Goal: Communication & Community: Answer question/provide support

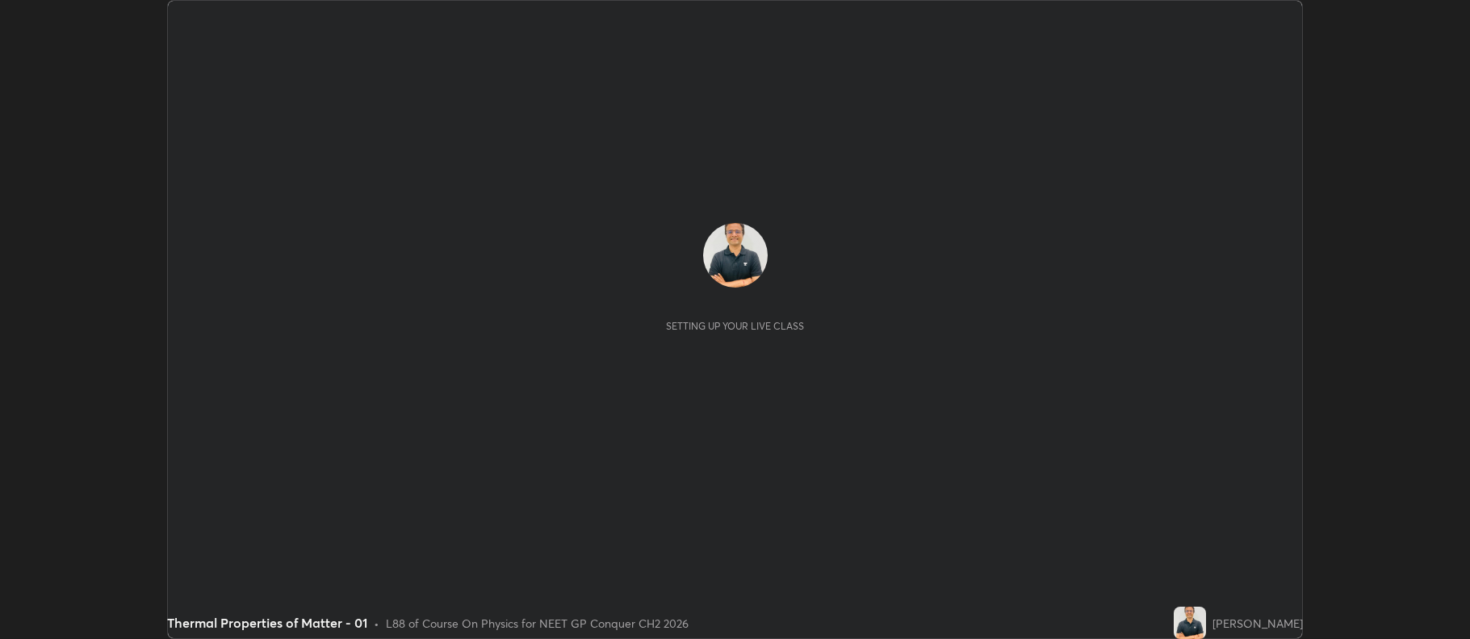
scroll to position [639, 1469]
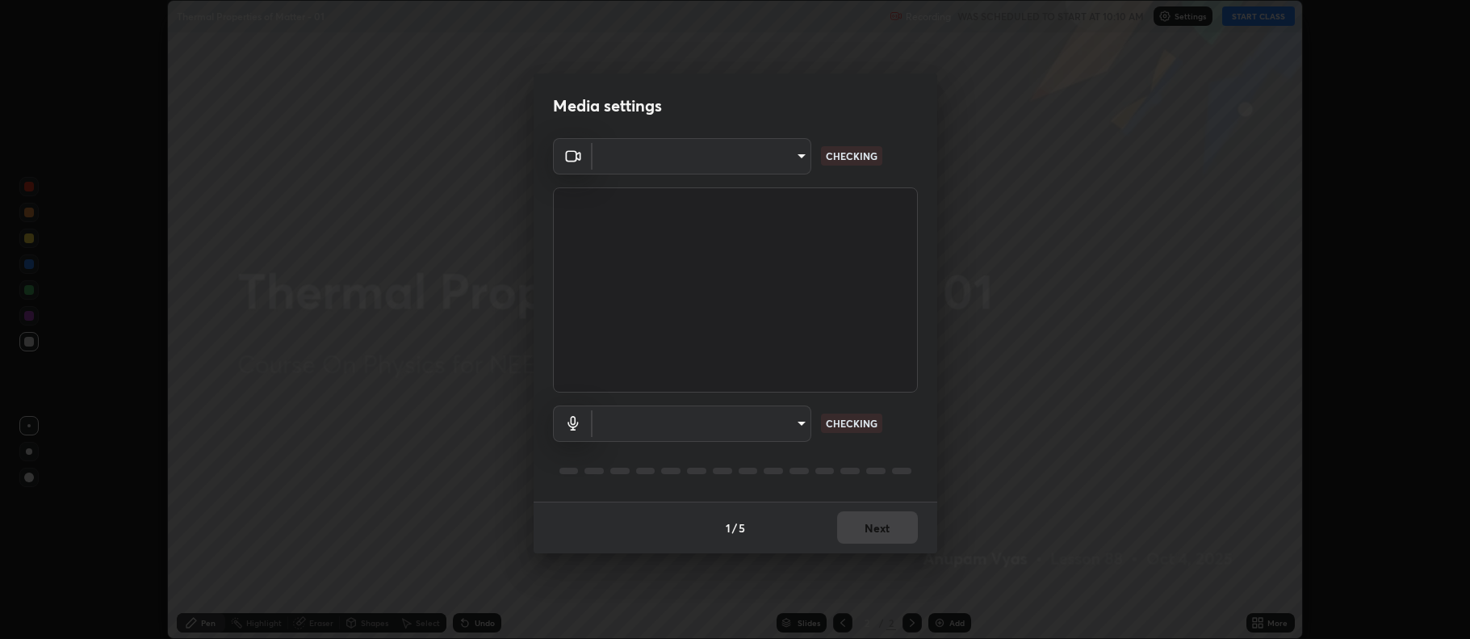
type input "5db75064d966c38022f0861f891c2b2deb8a9bf9a9a5a4ce251b0e0f2e365e36"
type input "default"
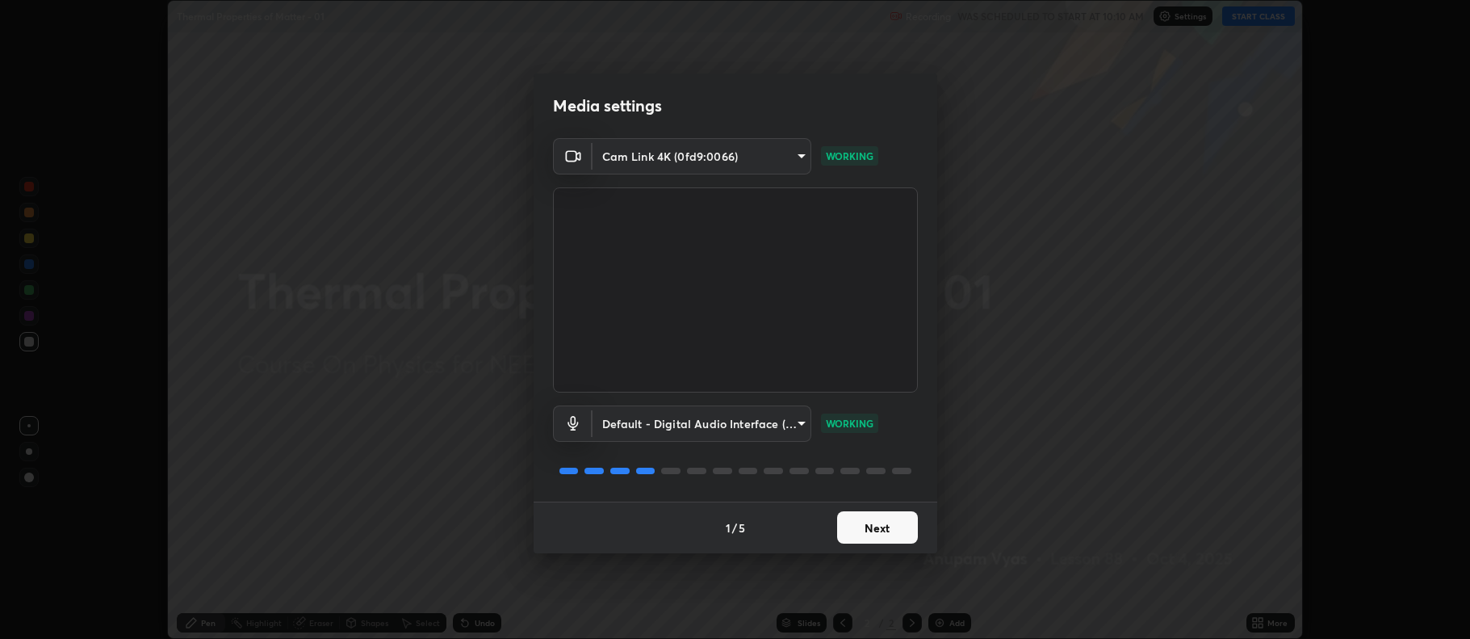
click at [877, 532] on button "Next" at bounding box center [877, 527] width 81 height 32
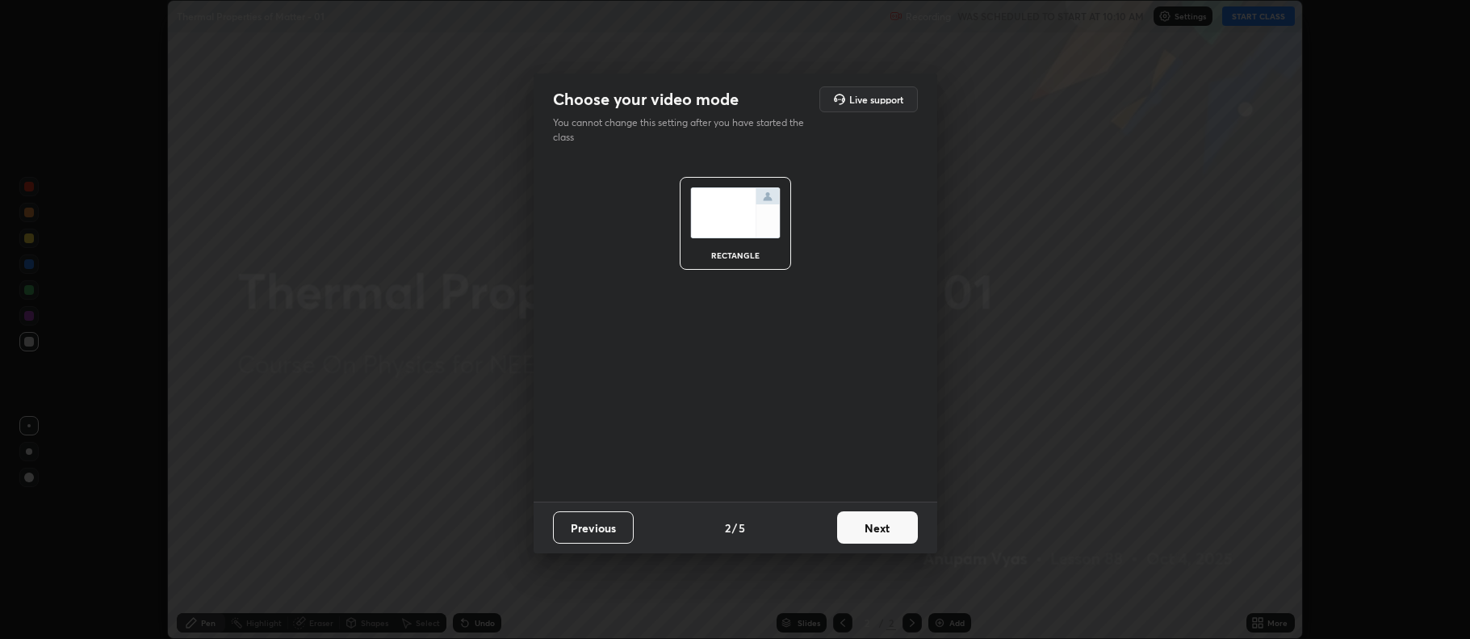
click at [874, 530] on button "Next" at bounding box center [877, 527] width 81 height 32
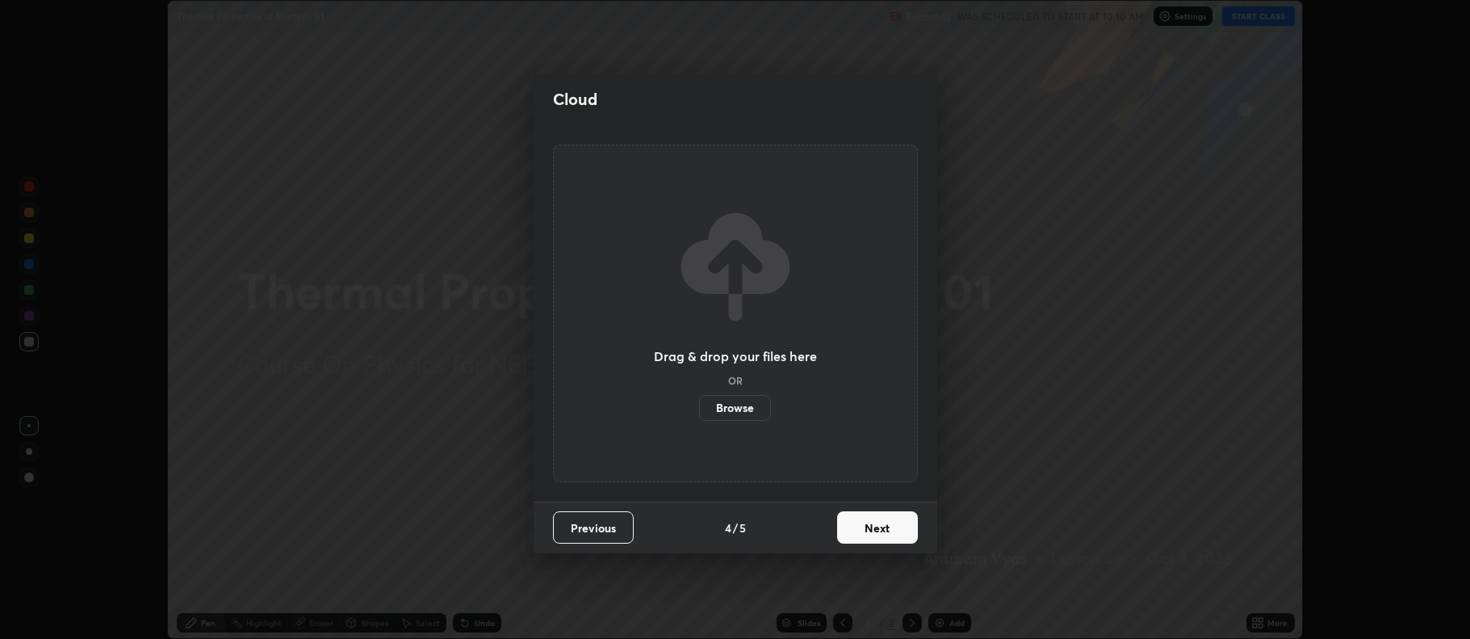
click at [878, 530] on button "Next" at bounding box center [877, 527] width 81 height 32
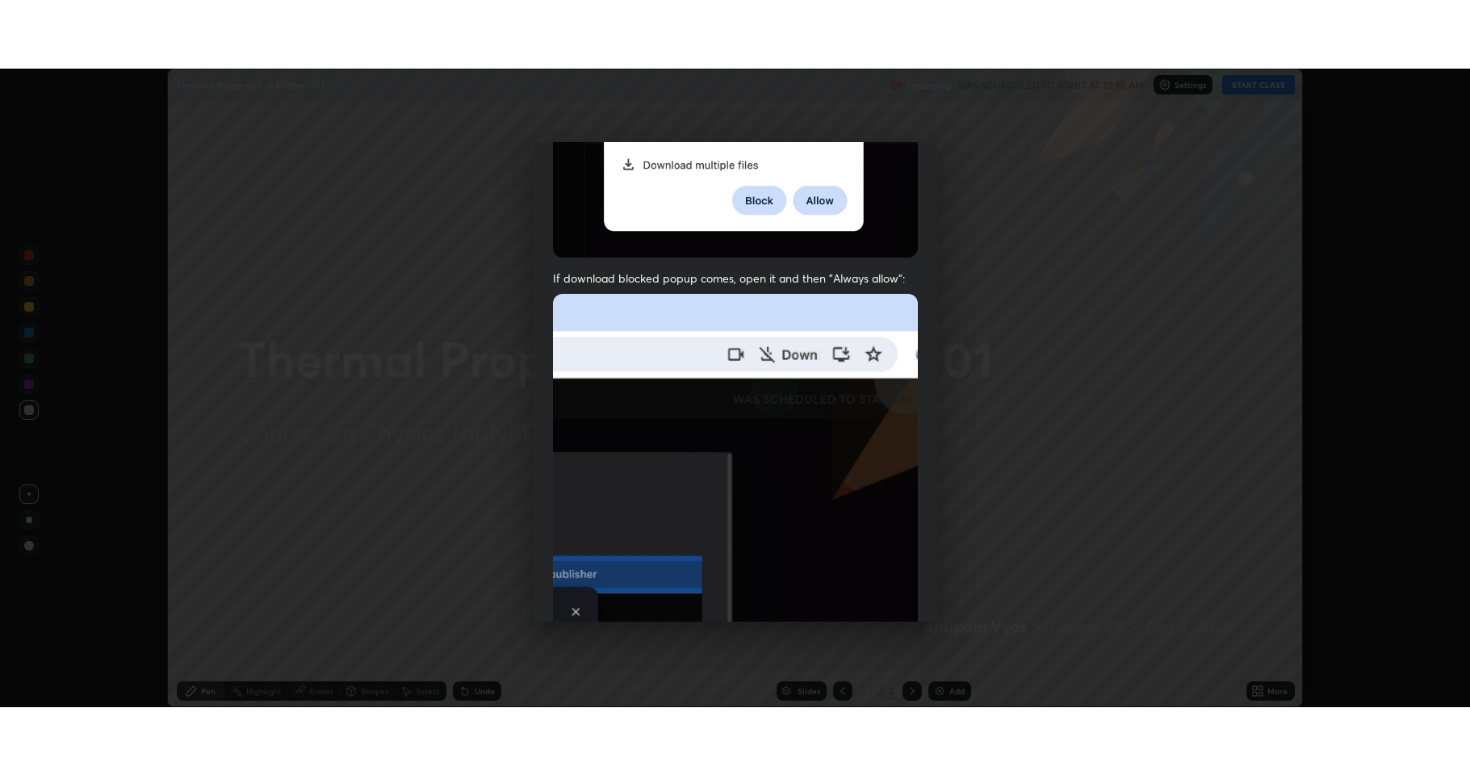
scroll to position [328, 0]
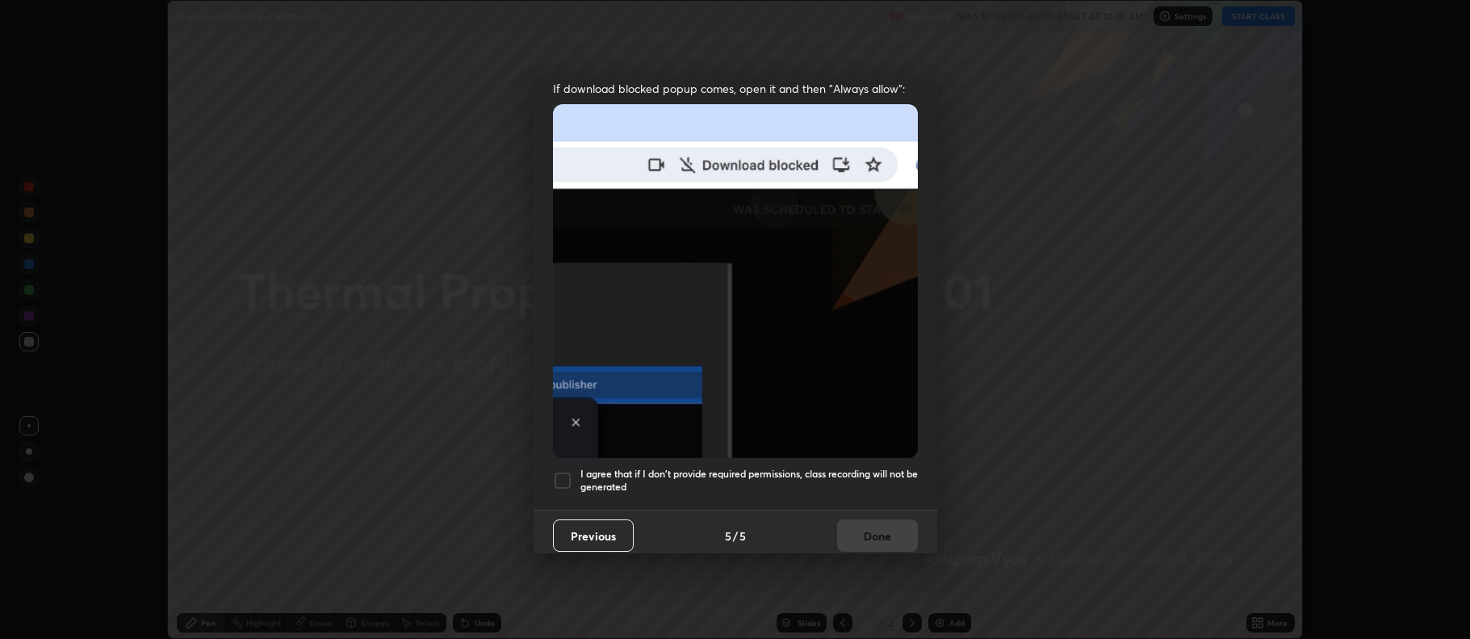
click at [563, 471] on div at bounding box center [562, 480] width 19 height 19
click at [869, 526] on button "Done" at bounding box center [877, 535] width 81 height 32
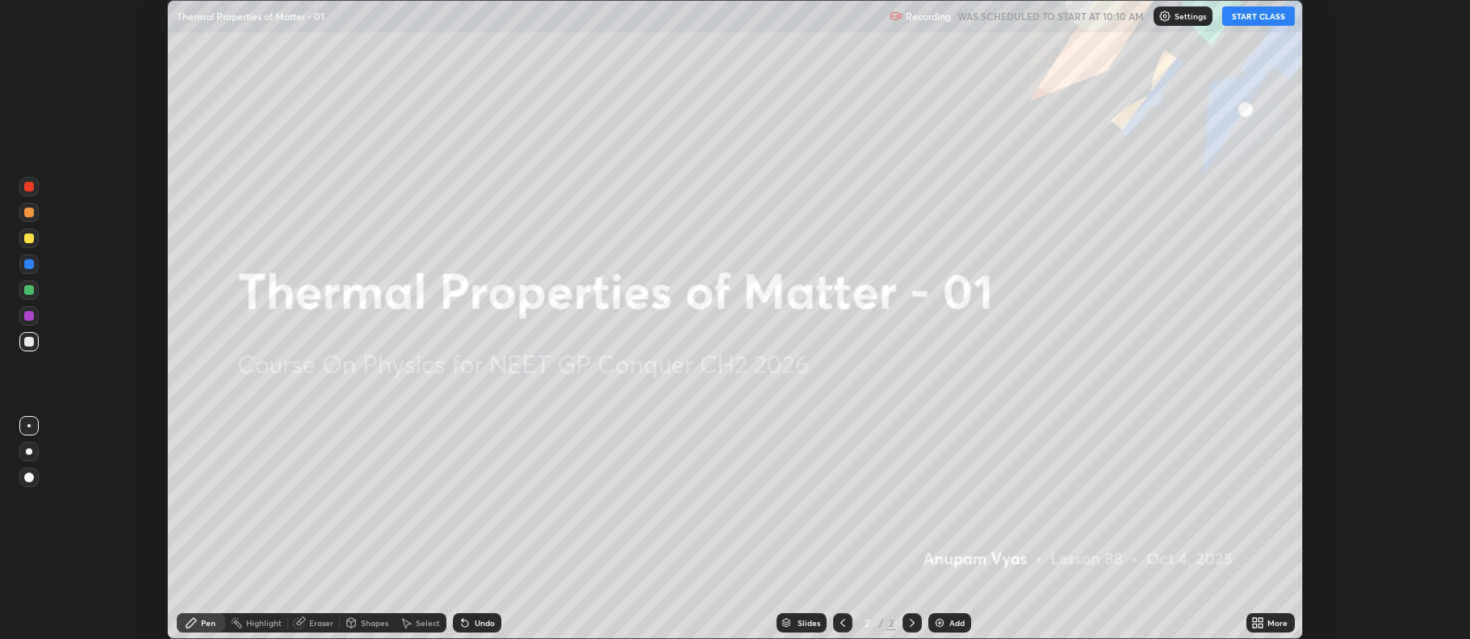
click at [1251, 15] on button "START CLASS" at bounding box center [1258, 15] width 73 height 19
click at [1254, 622] on icon at bounding box center [1255, 620] width 4 height 4
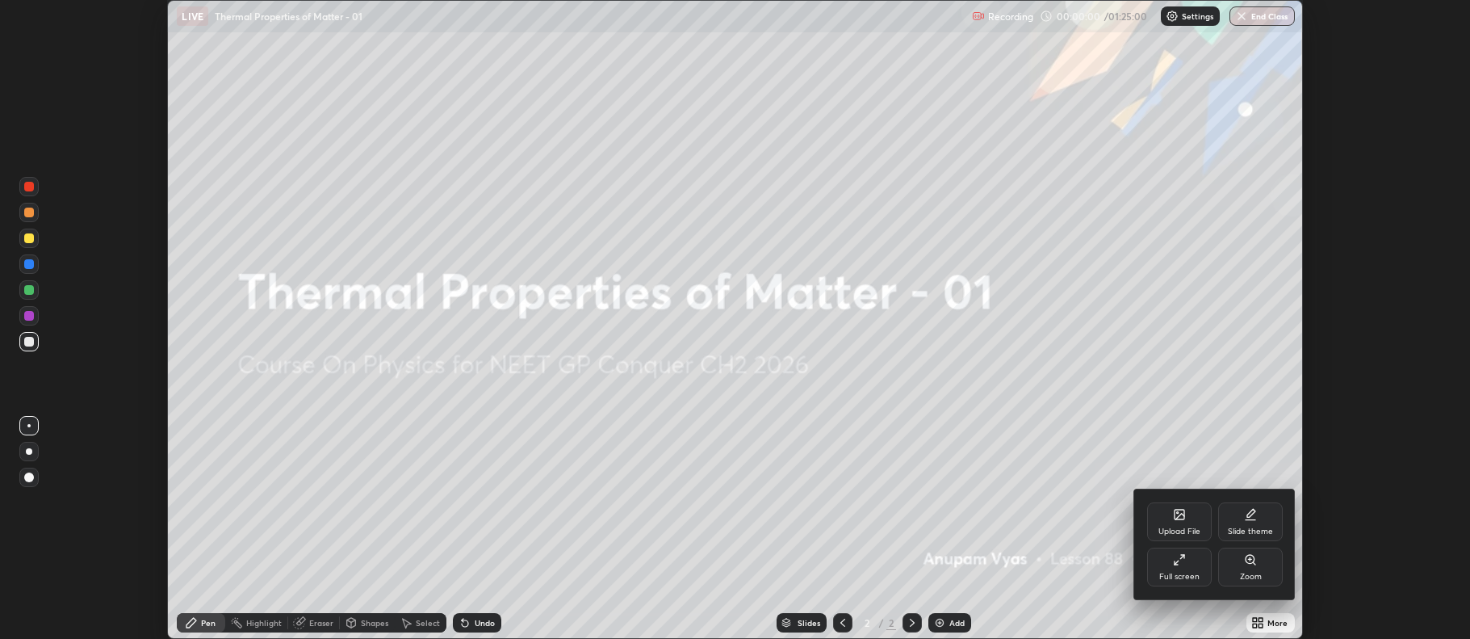
click at [1171, 568] on div "Full screen" at bounding box center [1179, 566] width 65 height 39
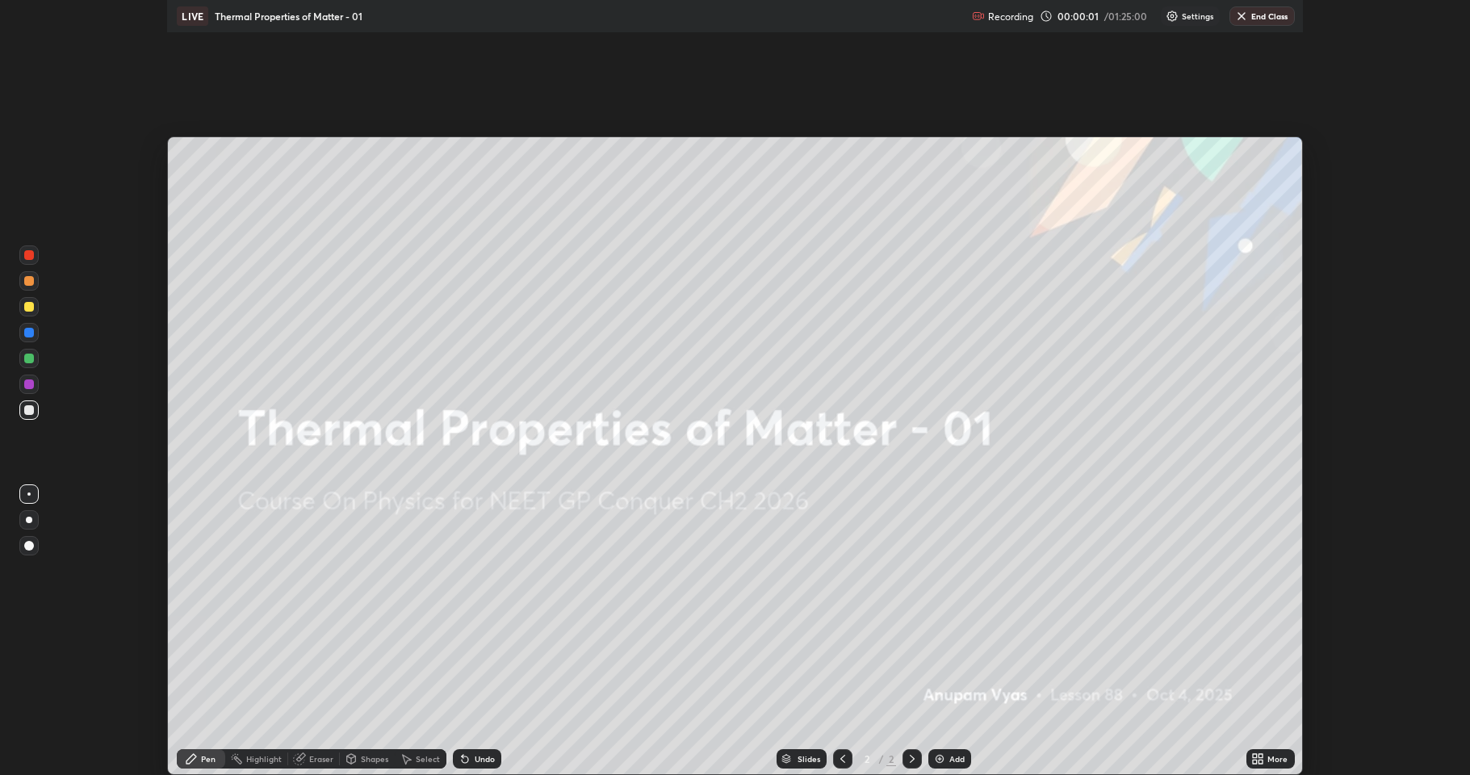
scroll to position [775, 1470]
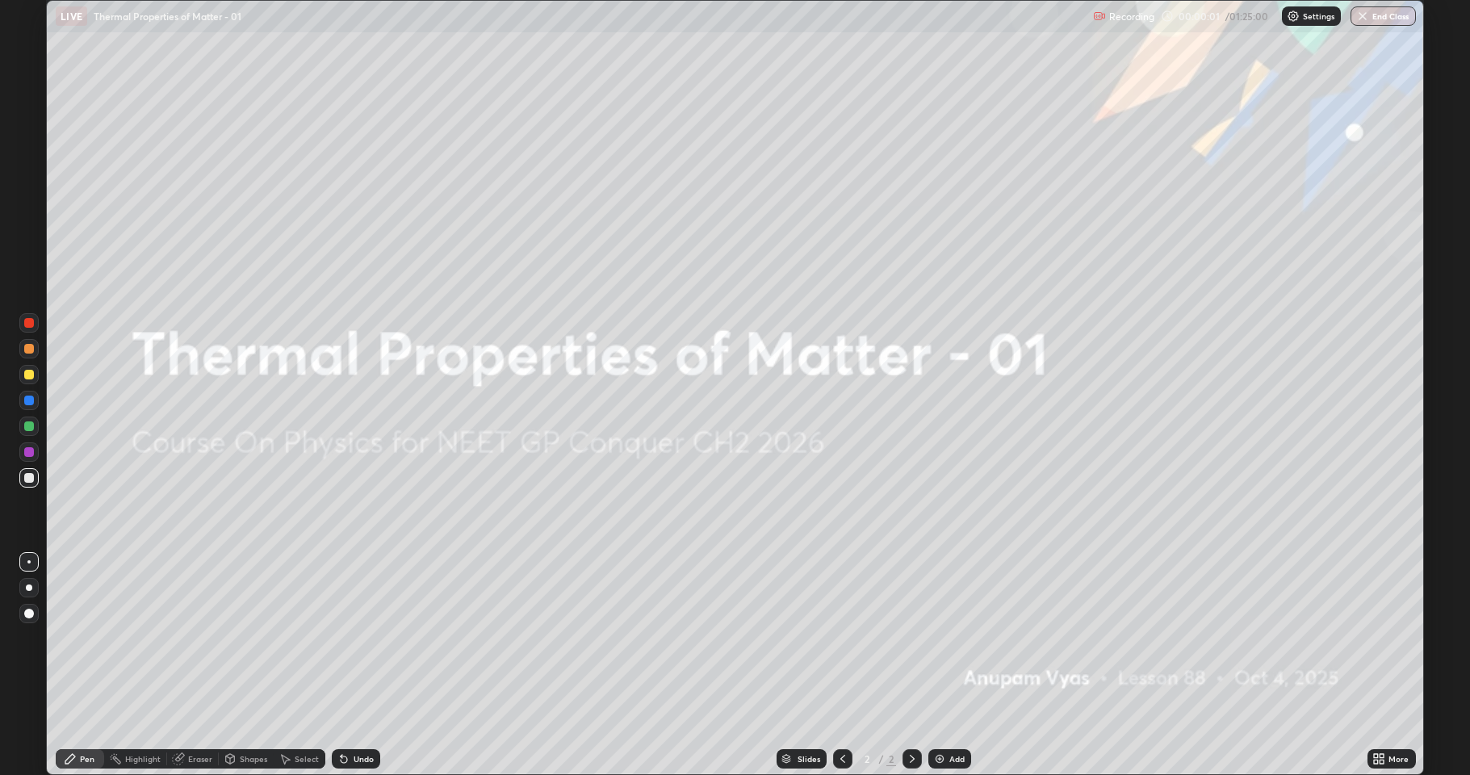
click at [950, 638] on div "Add" at bounding box center [956, 759] width 15 height 8
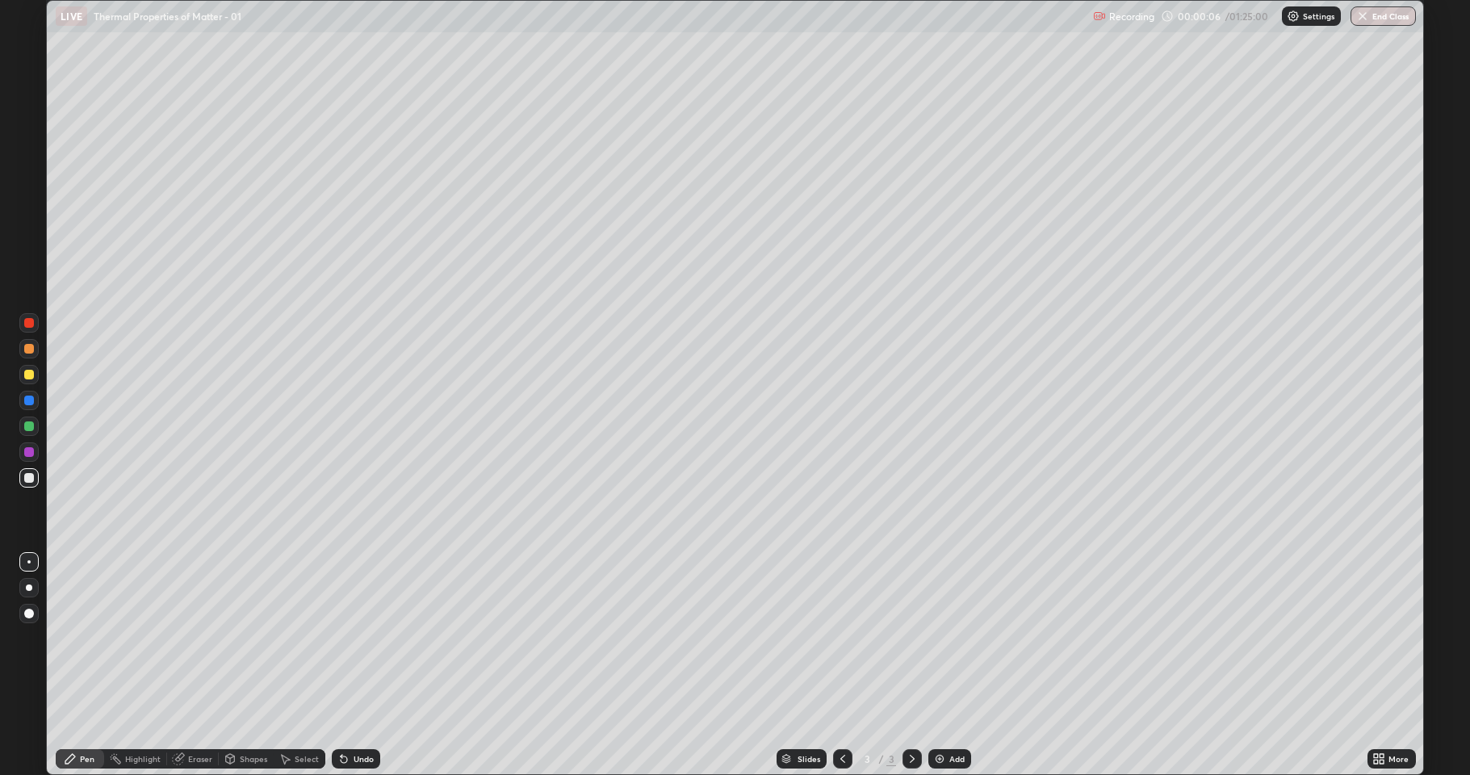
click at [31, 587] on div at bounding box center [29, 588] width 6 height 6
click at [254, 638] on div "Shapes" at bounding box center [253, 759] width 27 height 8
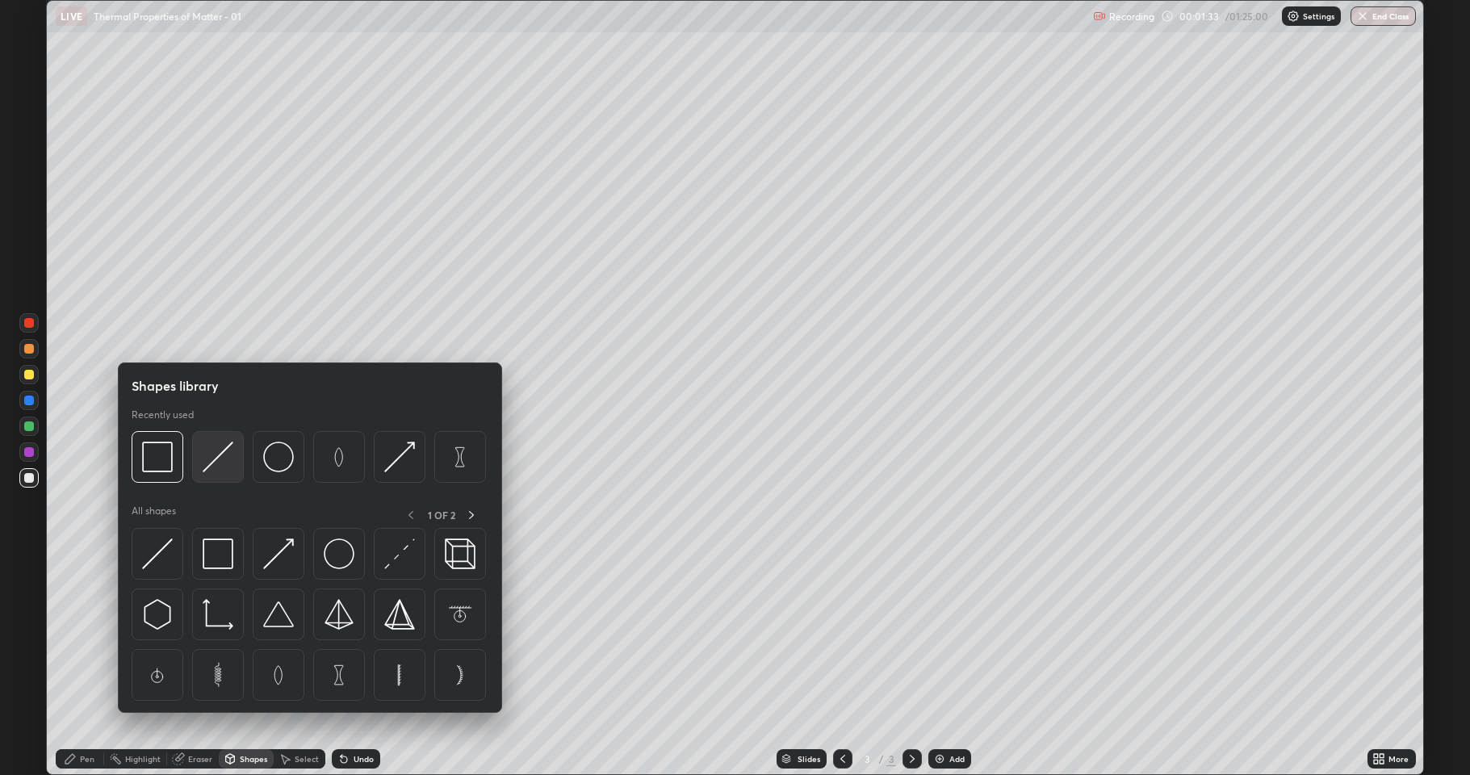
click at [220, 460] on img at bounding box center [218, 457] width 31 height 31
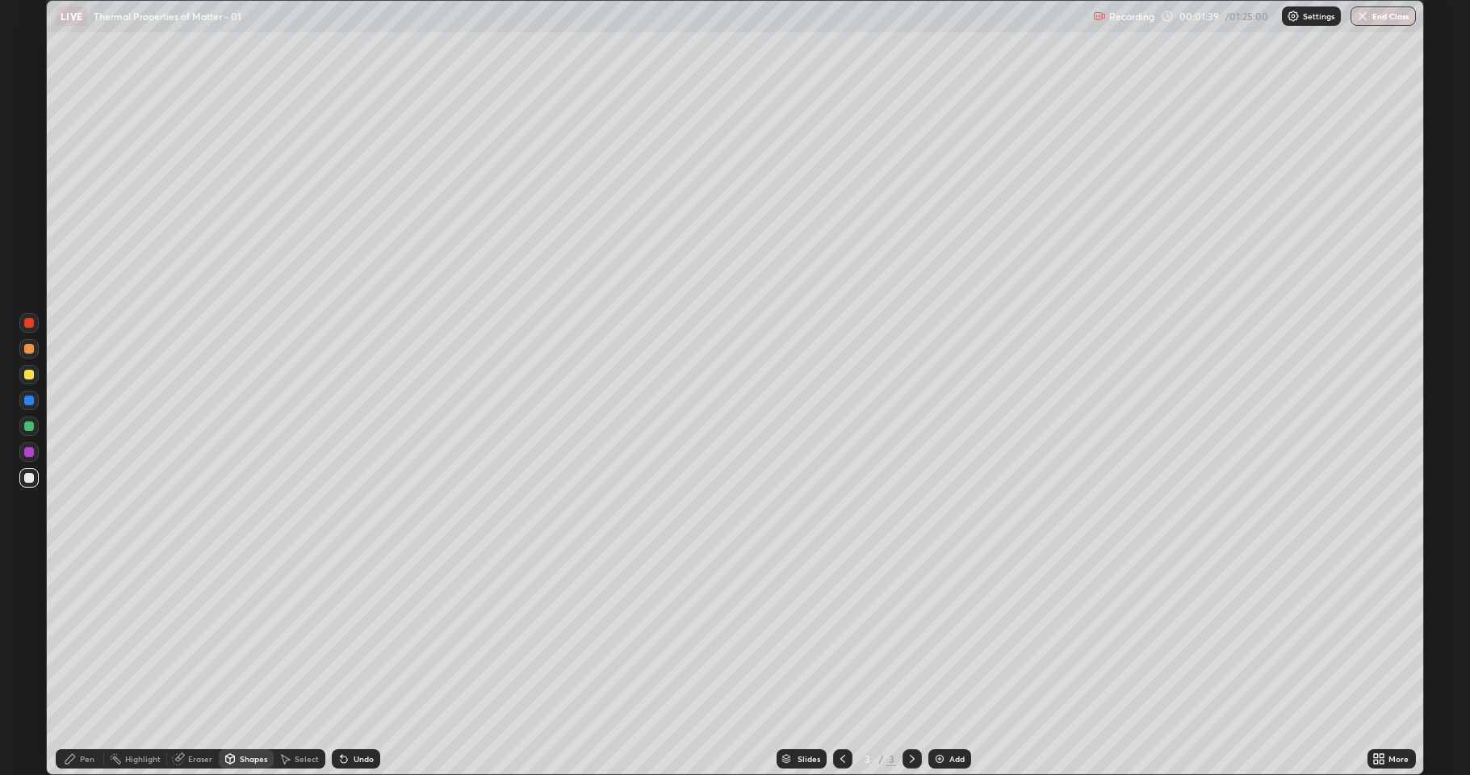
click at [88, 638] on div "Pen" at bounding box center [87, 759] width 15 height 8
click at [245, 638] on div "Shapes" at bounding box center [253, 759] width 27 height 8
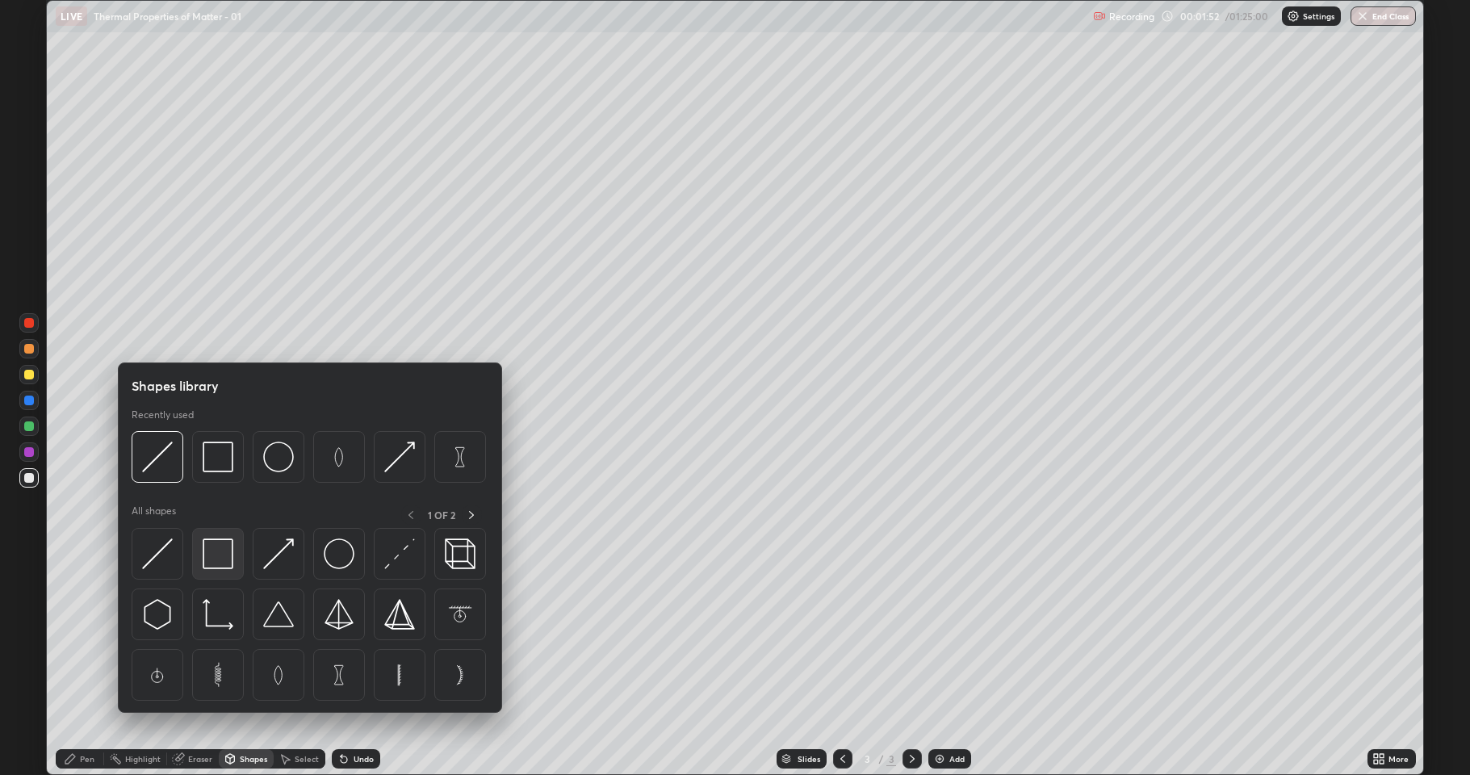
click at [222, 562] on img at bounding box center [218, 554] width 31 height 31
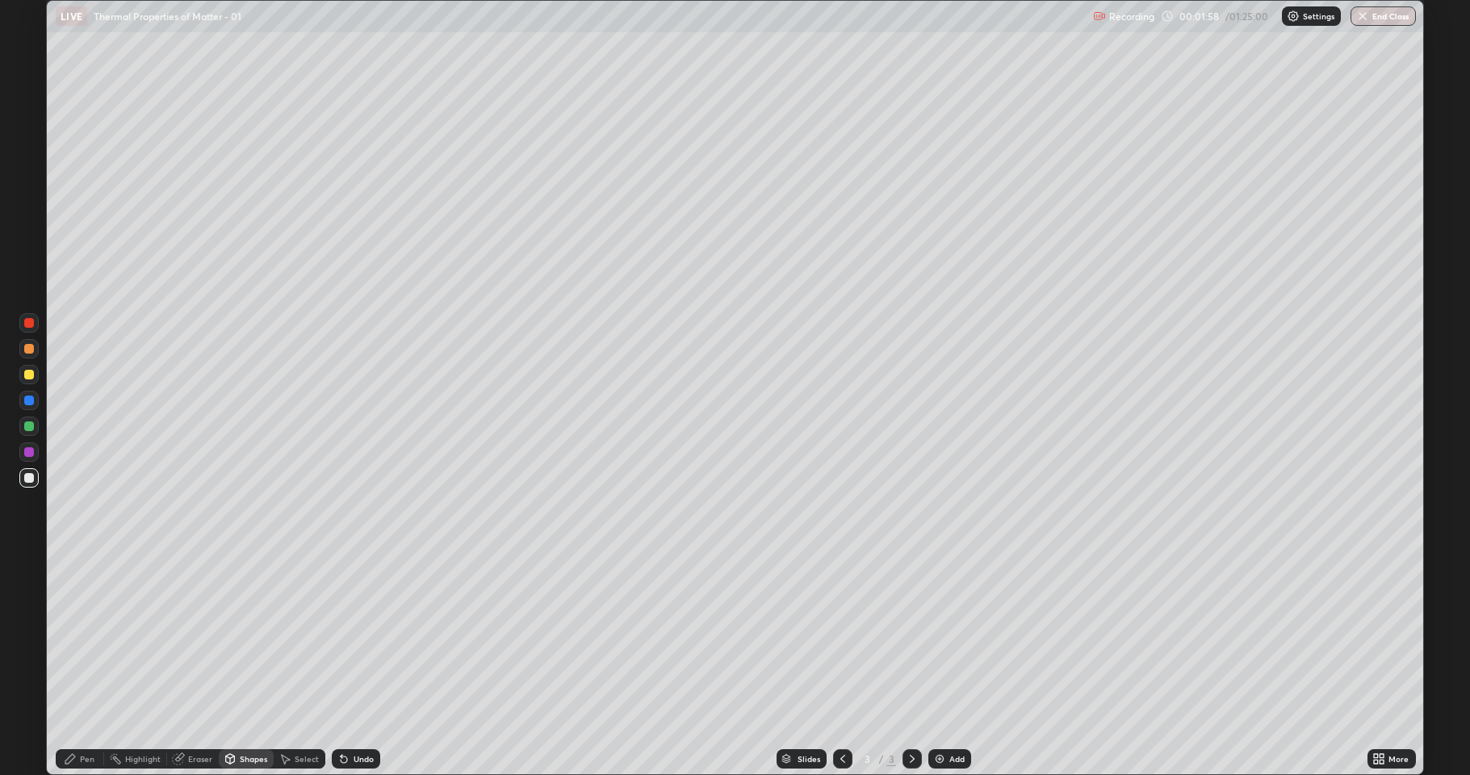
click at [197, 638] on div "Eraser" at bounding box center [200, 759] width 24 height 8
click at [82, 638] on div "Pen" at bounding box center [87, 759] width 15 height 8
click at [197, 638] on div "Eraser" at bounding box center [200, 759] width 24 height 8
click at [81, 638] on div "Pen" at bounding box center [80, 758] width 48 height 19
click at [367, 638] on div "Undo" at bounding box center [356, 758] width 48 height 19
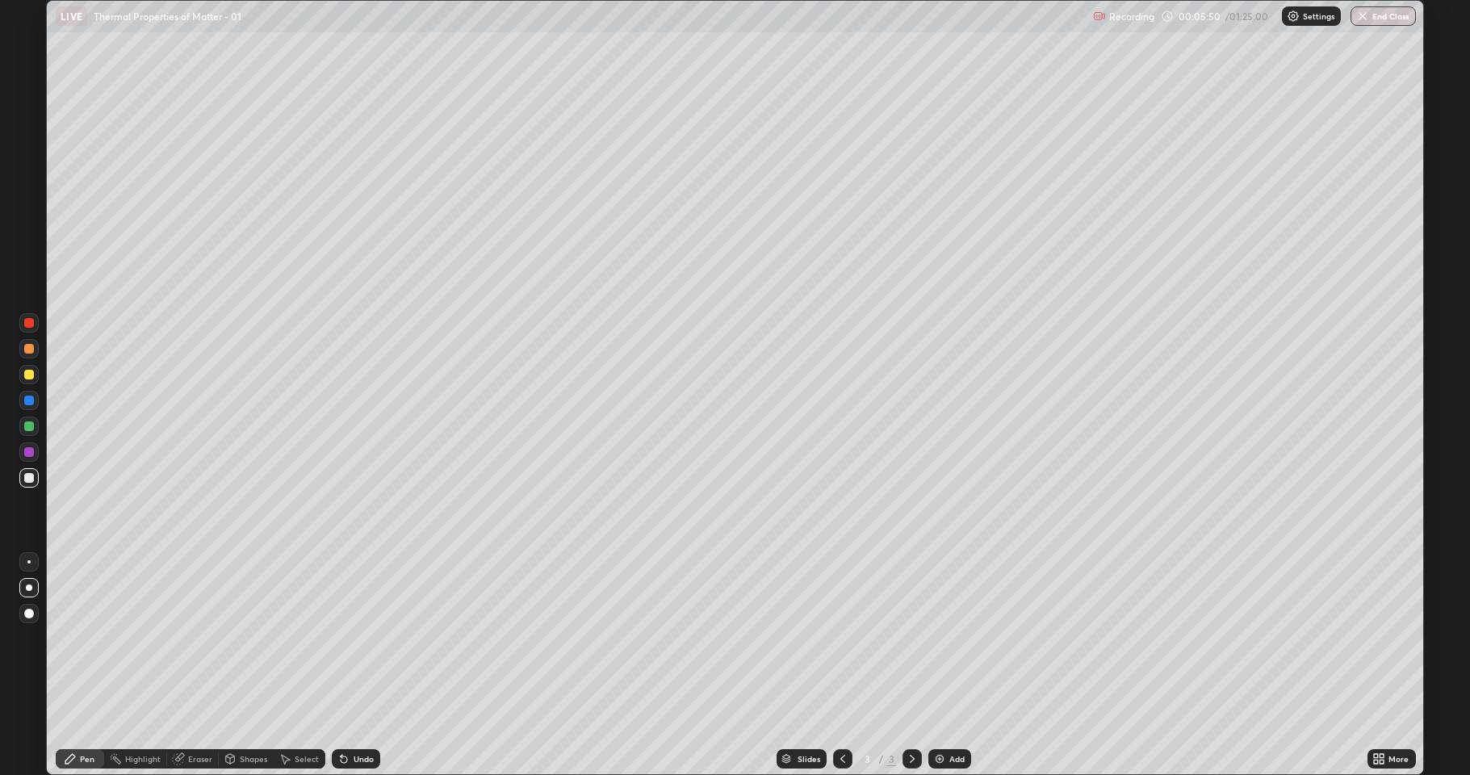
click at [360, 638] on div "Undo" at bounding box center [356, 758] width 48 height 19
click at [362, 638] on div "Undo" at bounding box center [356, 758] width 48 height 19
click at [366, 638] on div "Undo" at bounding box center [352, 759] width 55 height 32
click at [362, 638] on div "Undo" at bounding box center [364, 759] width 20 height 8
click at [950, 638] on div "Add" at bounding box center [956, 759] width 15 height 8
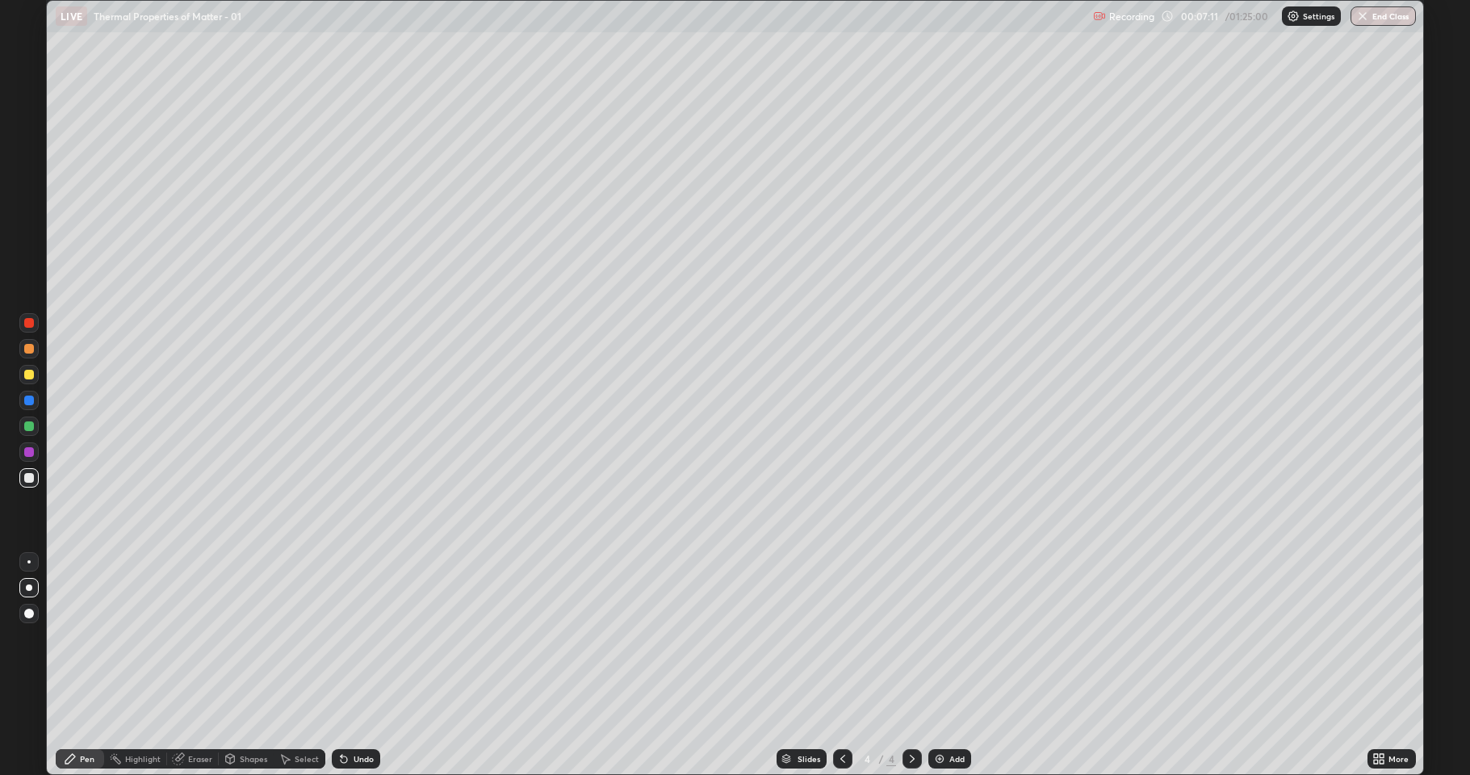
click at [252, 638] on div "Shapes" at bounding box center [253, 759] width 27 height 8
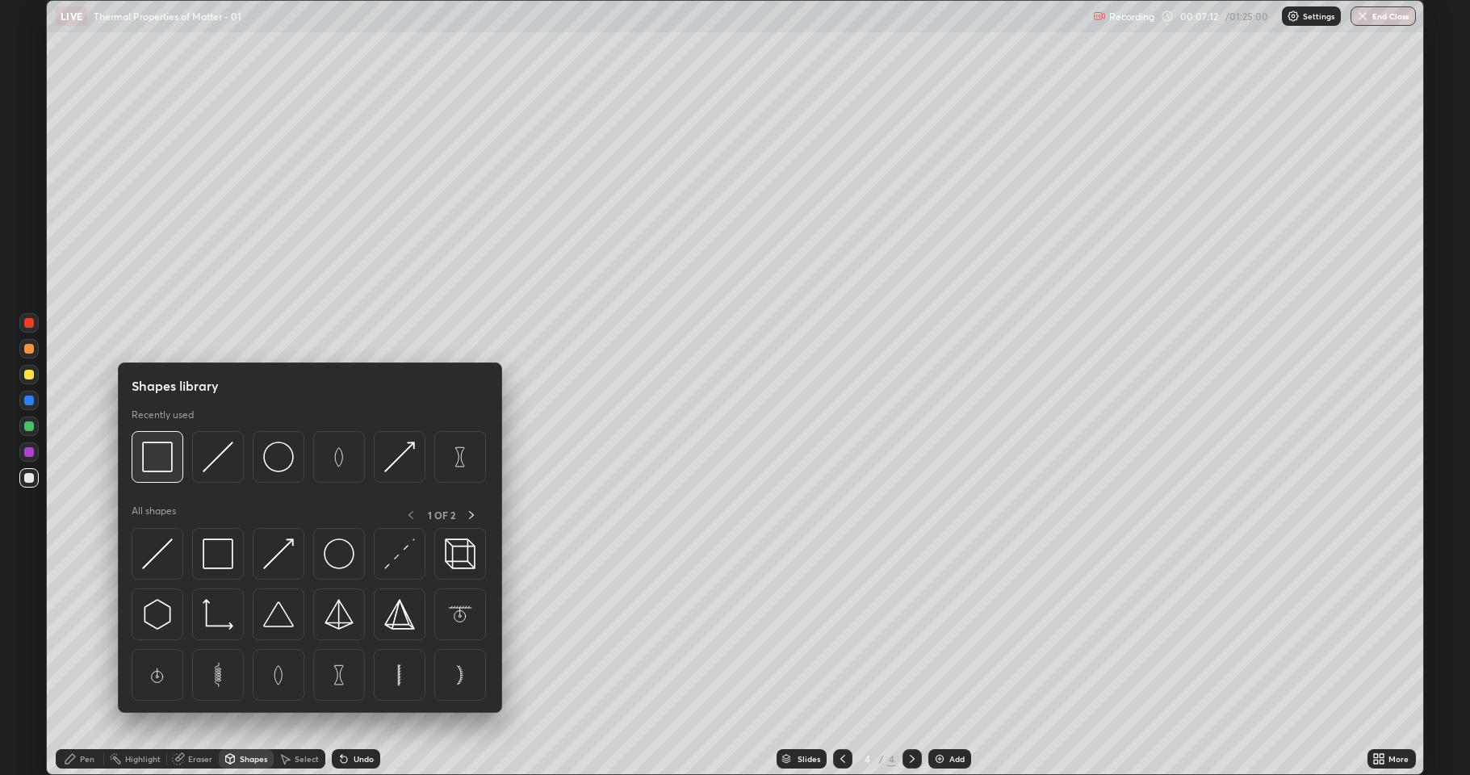
click at [154, 461] on img at bounding box center [157, 457] width 31 height 31
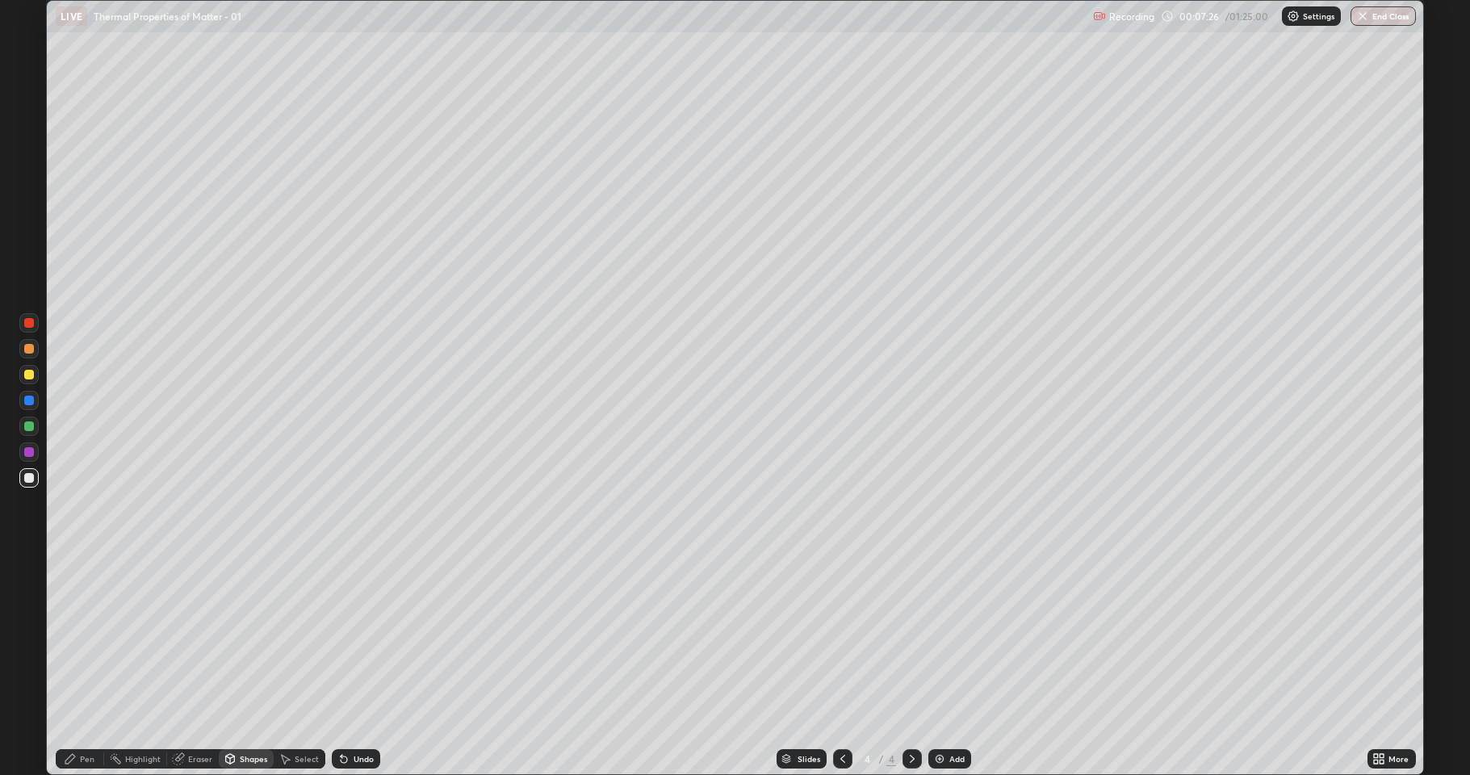
click at [199, 638] on div "Eraser" at bounding box center [200, 759] width 24 height 8
click at [82, 638] on div "Pen" at bounding box center [87, 759] width 15 height 8
click at [29, 374] on div at bounding box center [29, 375] width 10 height 10
click at [26, 326] on div at bounding box center [29, 323] width 10 height 10
click at [841, 638] on icon at bounding box center [842, 758] width 13 height 13
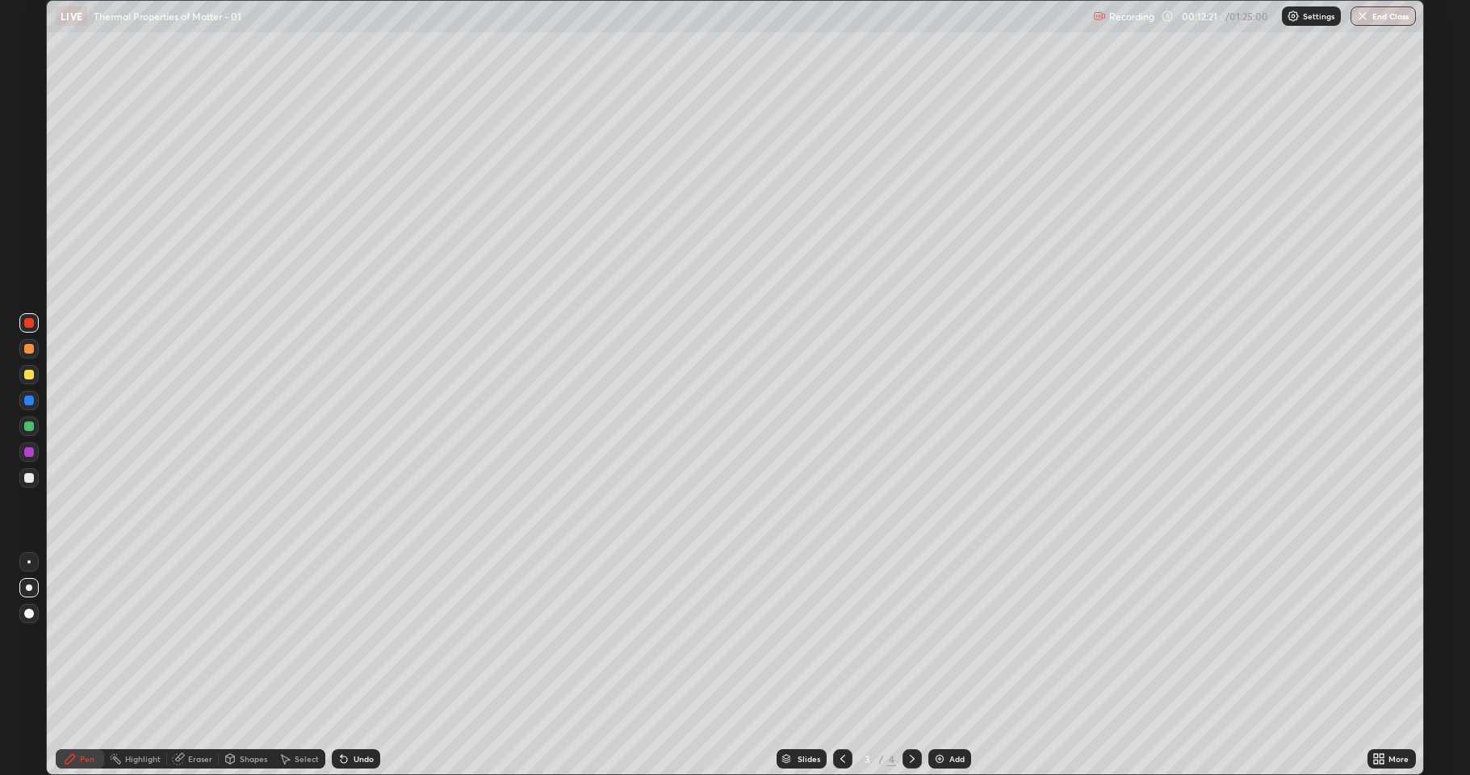
click at [193, 638] on div "Eraser" at bounding box center [200, 759] width 24 height 8
click at [83, 638] on div "Pen" at bounding box center [80, 758] width 48 height 19
click at [27, 477] on div at bounding box center [29, 478] width 10 height 10
click at [911, 638] on icon at bounding box center [912, 758] width 13 height 13
click at [254, 638] on div "Shapes" at bounding box center [253, 759] width 27 height 8
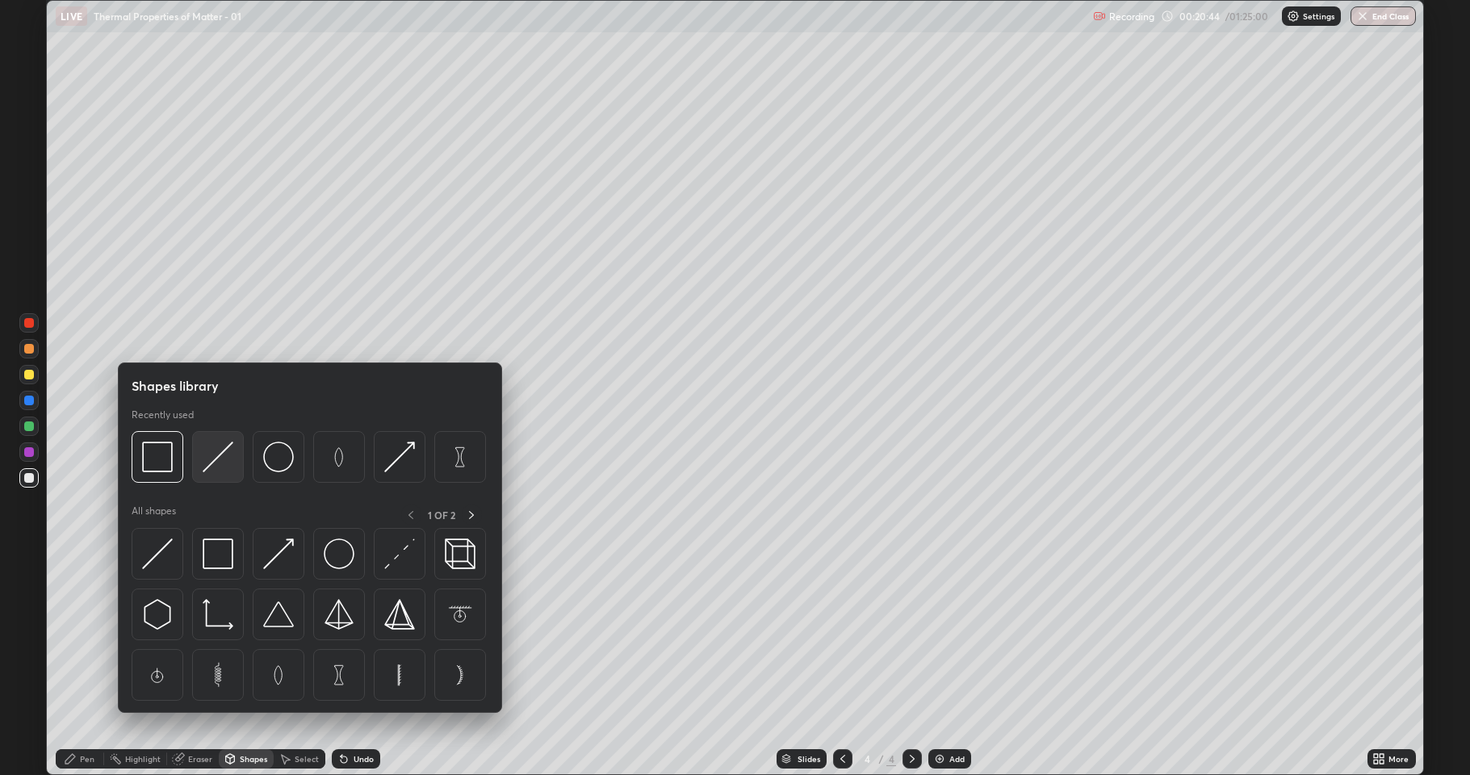
click at [213, 467] on img at bounding box center [218, 457] width 31 height 31
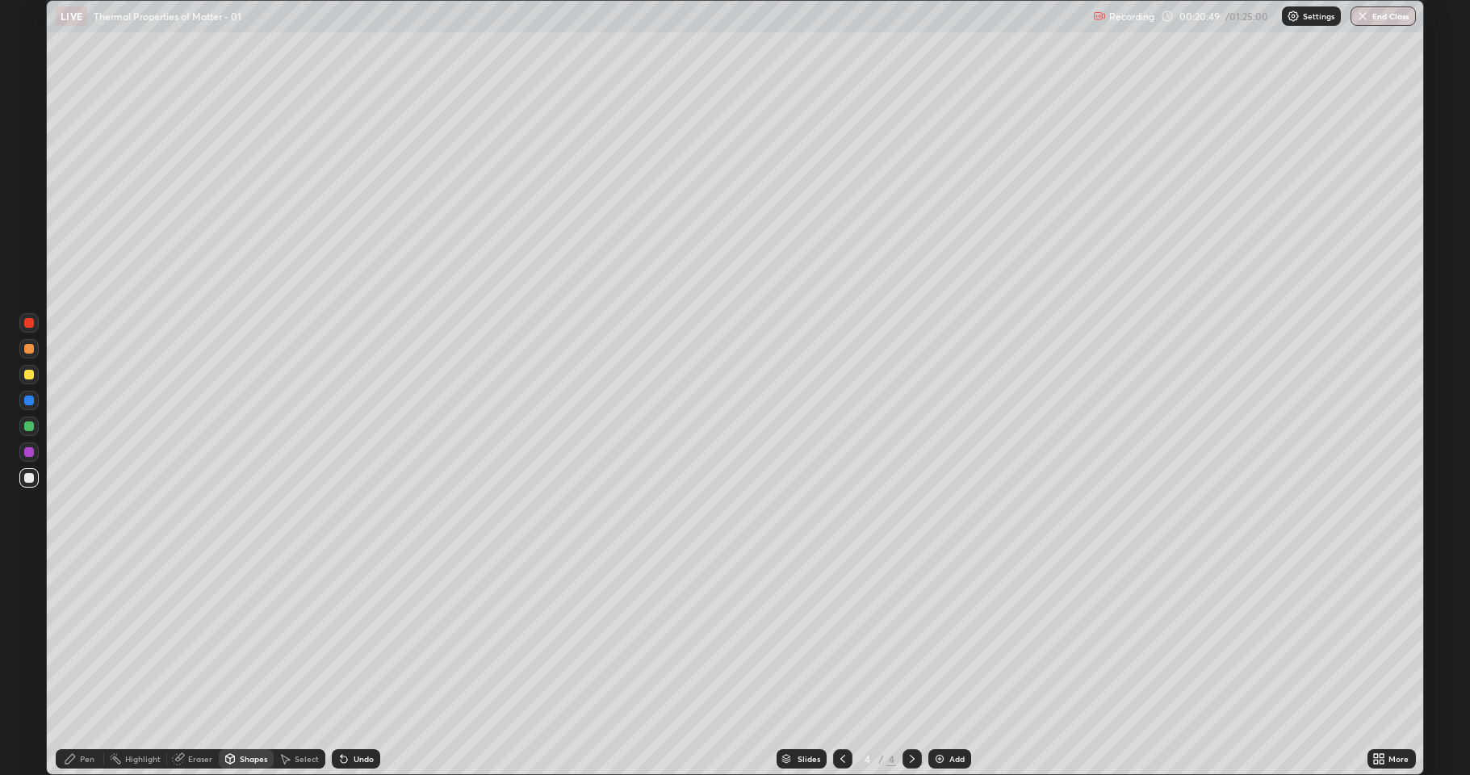
click at [90, 638] on div "Pen" at bounding box center [87, 759] width 15 height 8
click at [251, 638] on div "Shapes" at bounding box center [253, 759] width 27 height 8
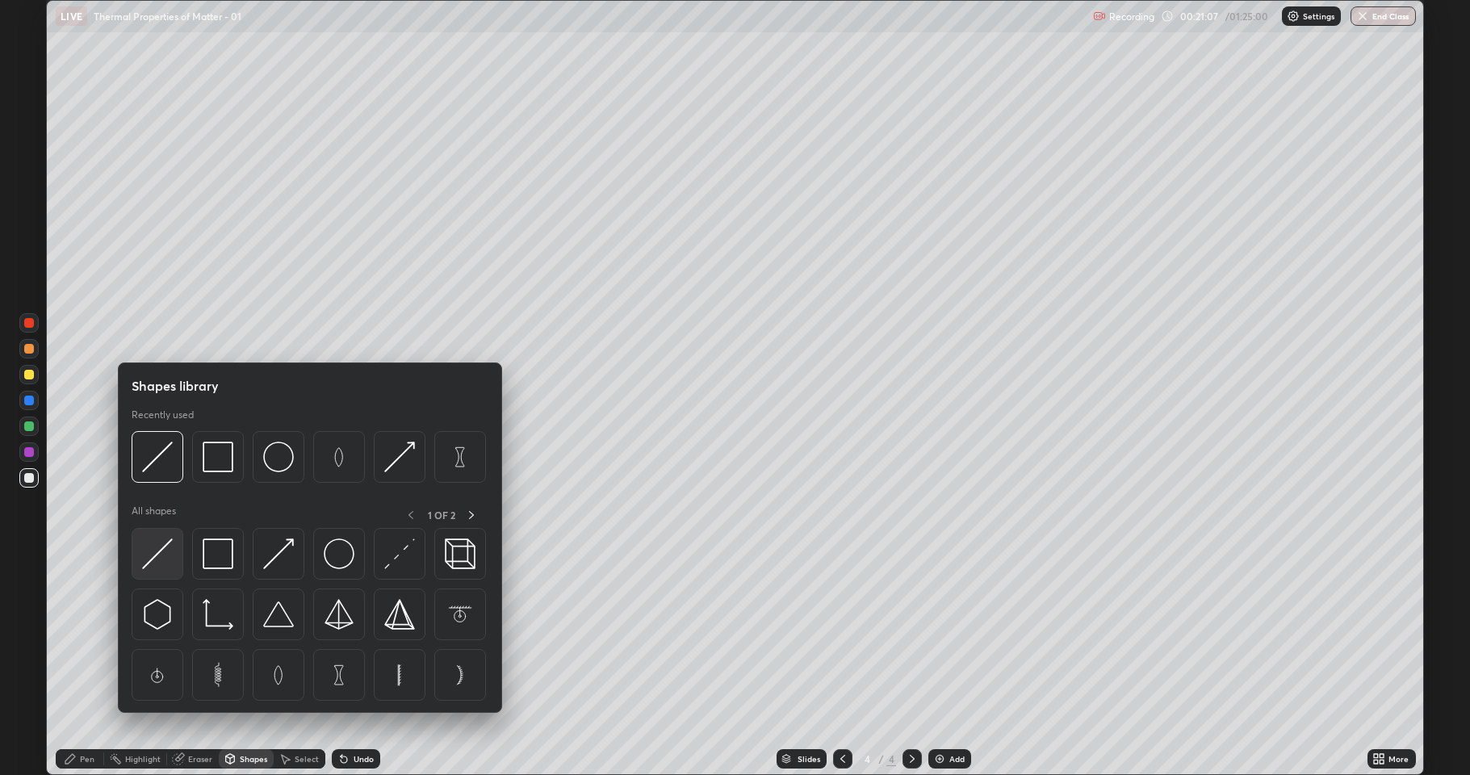
click at [158, 548] on img at bounding box center [157, 554] width 31 height 31
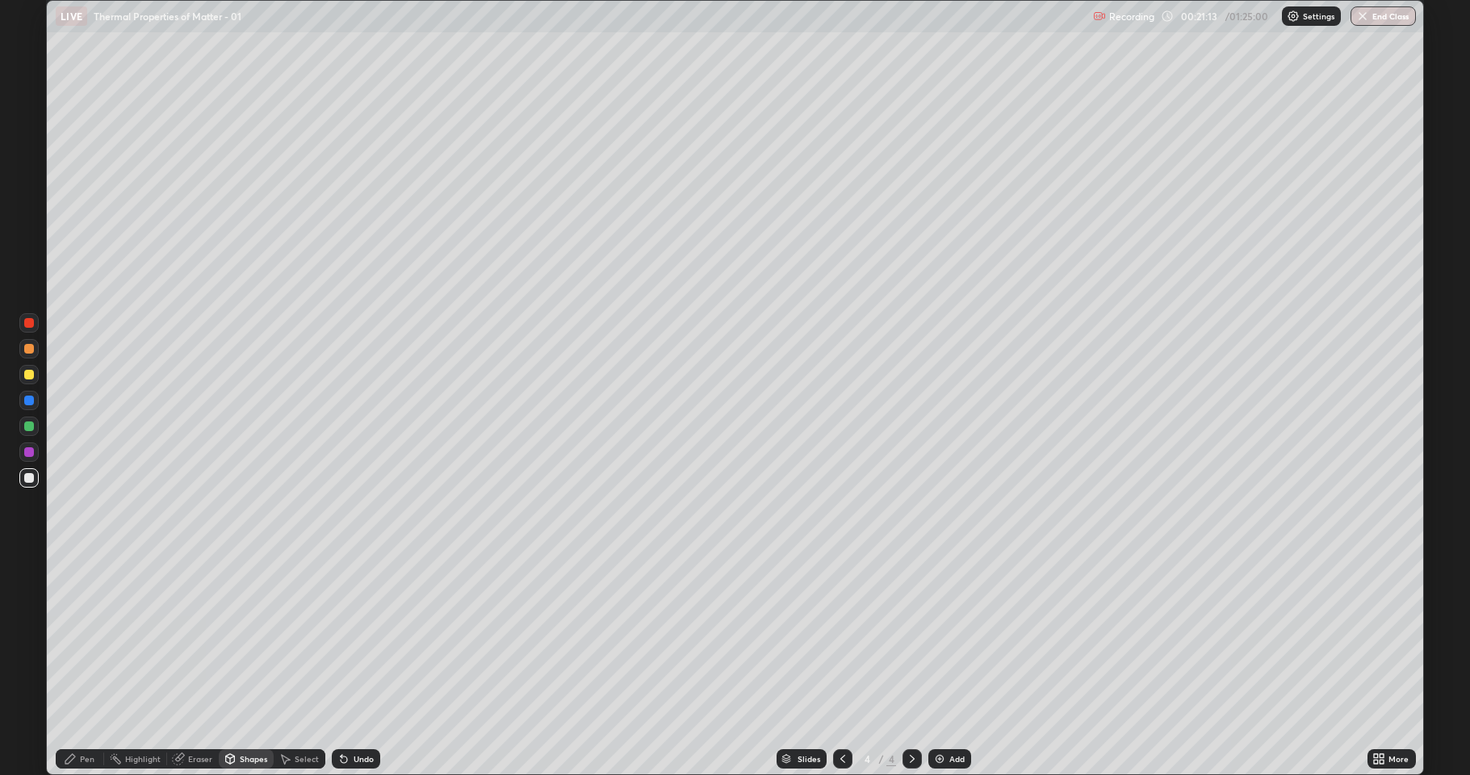
click at [92, 638] on div "Pen" at bounding box center [87, 759] width 15 height 8
click at [249, 638] on div "Shapes" at bounding box center [253, 759] width 27 height 8
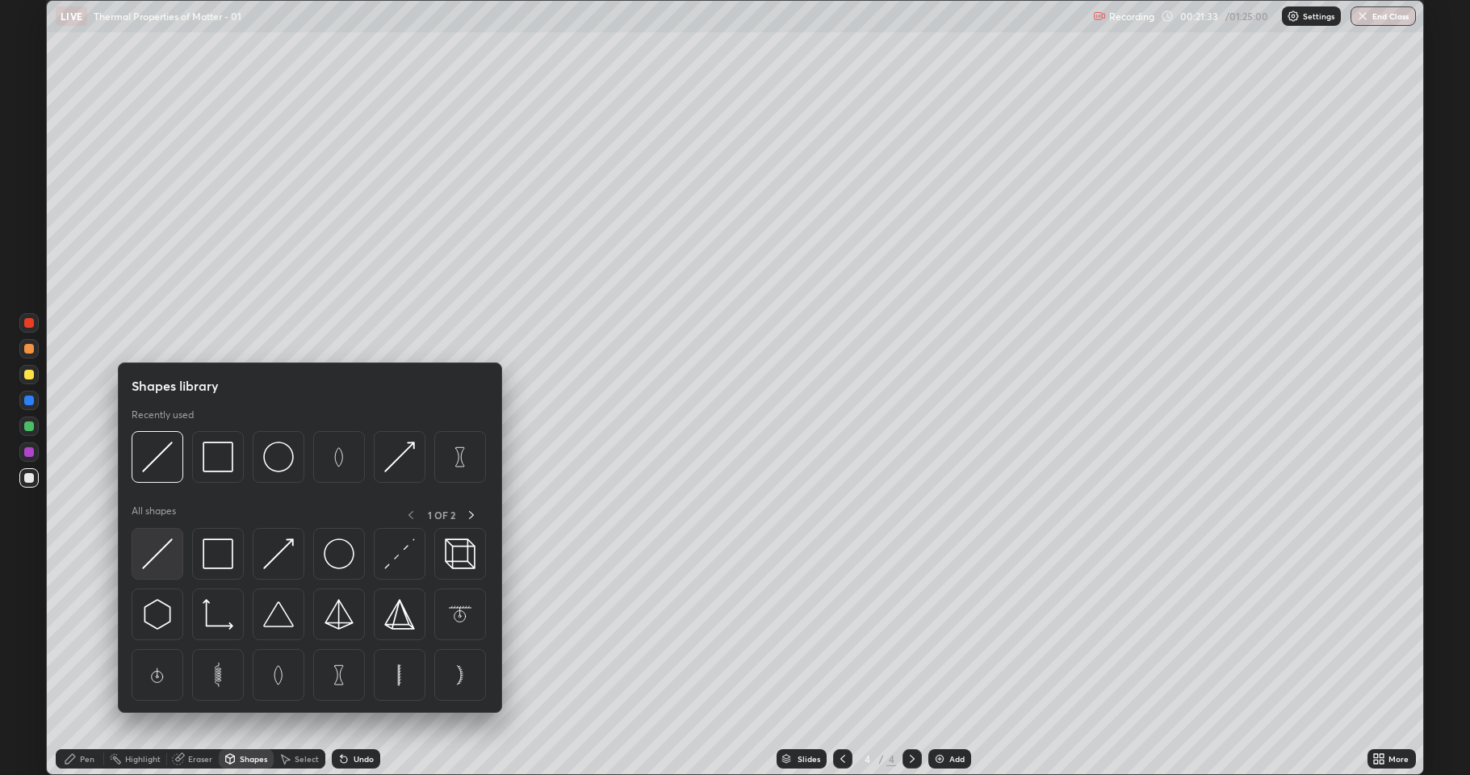
click at [161, 554] on img at bounding box center [157, 554] width 31 height 31
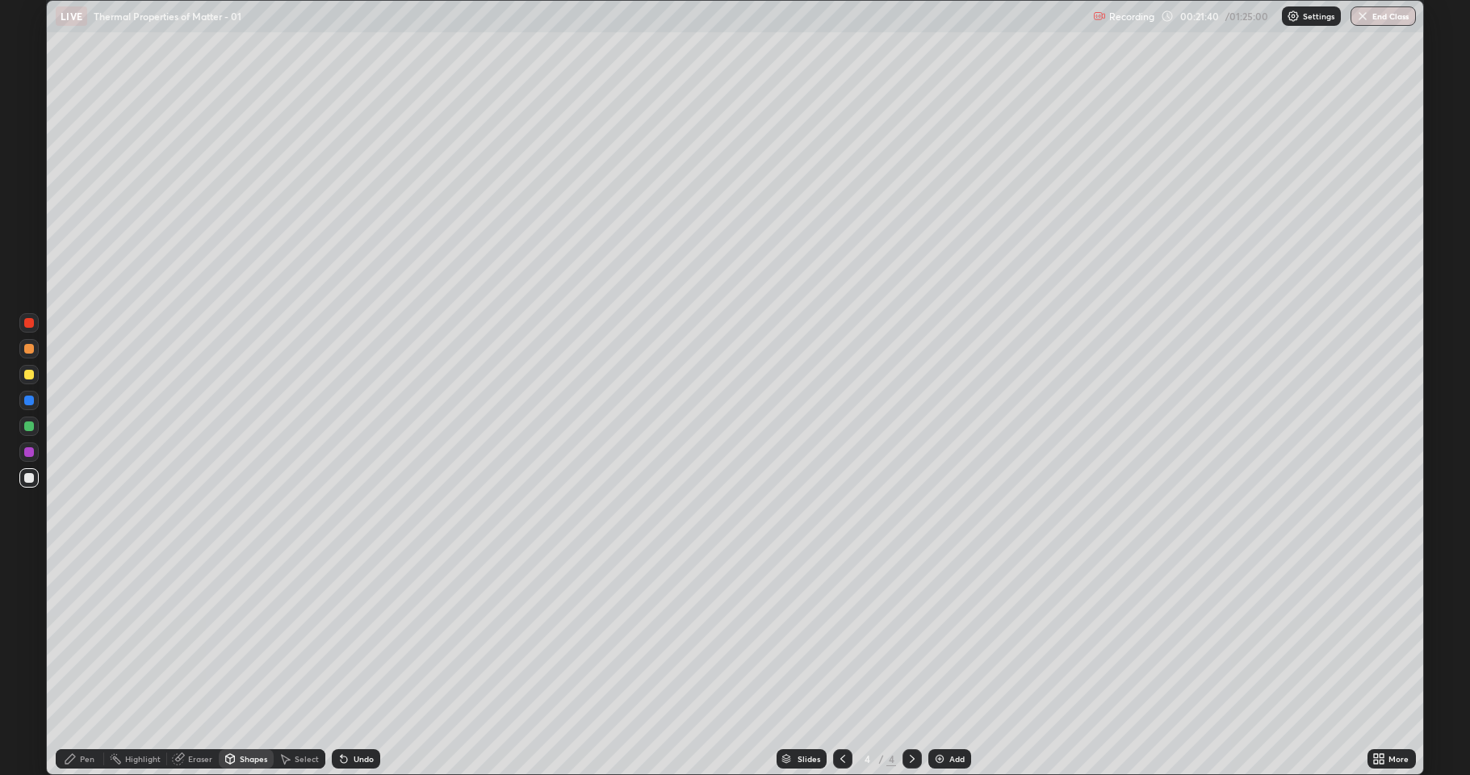
click at [89, 638] on div "Pen" at bounding box center [87, 759] width 15 height 8
click at [948, 638] on div "Add" at bounding box center [949, 758] width 43 height 19
click at [252, 638] on div "Shapes" at bounding box center [253, 759] width 27 height 8
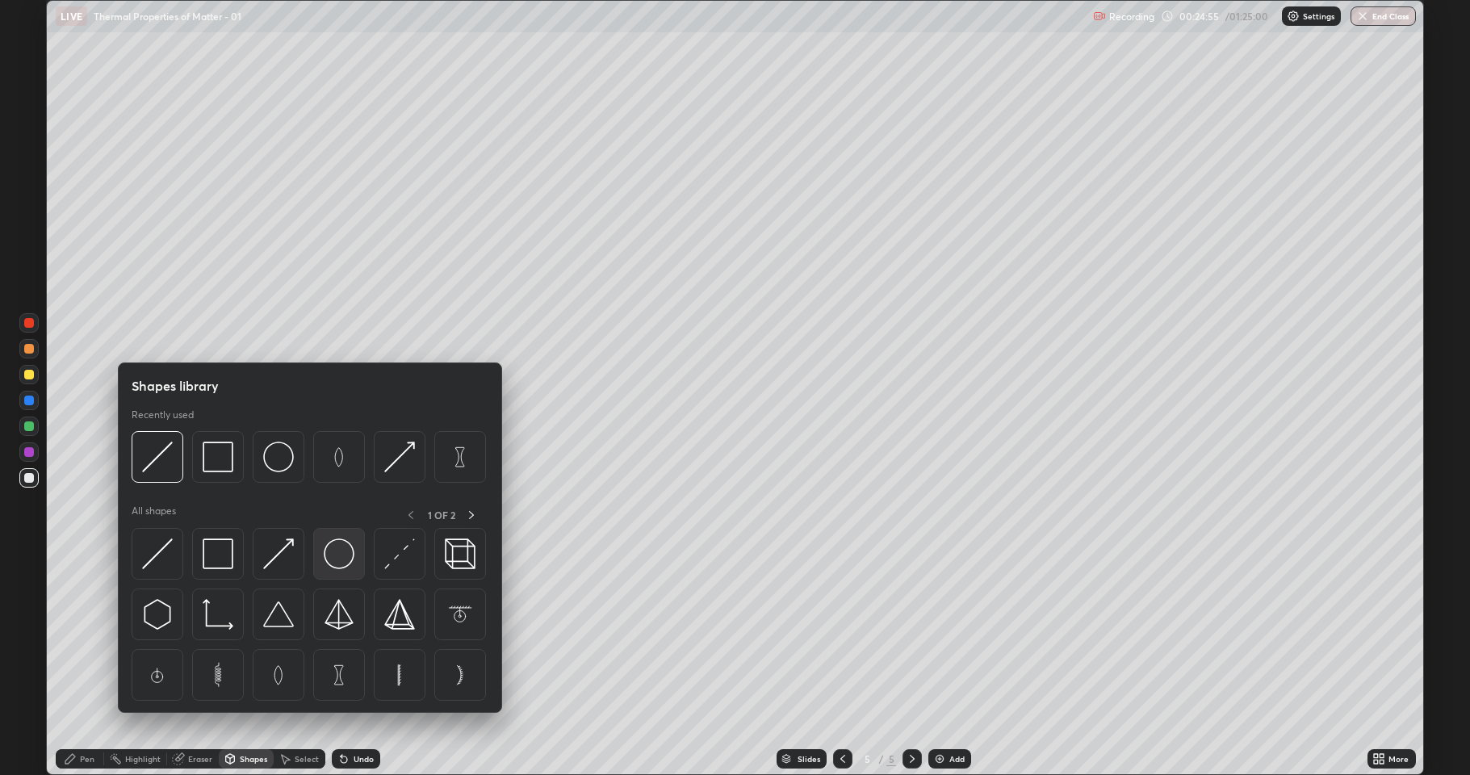
click at [341, 560] on img at bounding box center [339, 554] width 31 height 31
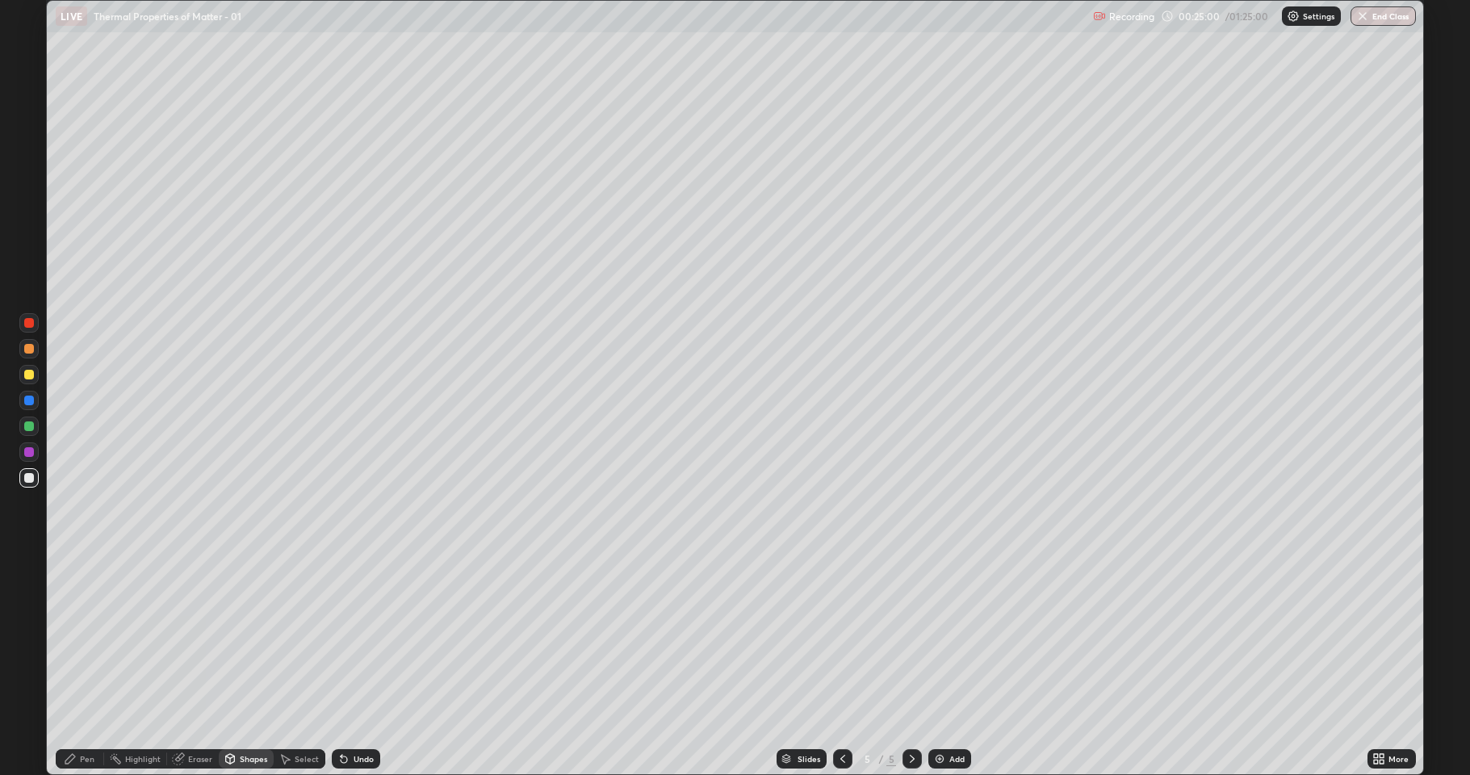
click at [85, 638] on div "Pen" at bounding box center [87, 759] width 15 height 8
click at [954, 638] on div "Add" at bounding box center [956, 759] width 15 height 8
click at [368, 638] on div "Undo" at bounding box center [364, 759] width 20 height 8
click at [367, 638] on div "Undo" at bounding box center [364, 759] width 20 height 8
click at [365, 638] on div "Undo" at bounding box center [364, 759] width 20 height 8
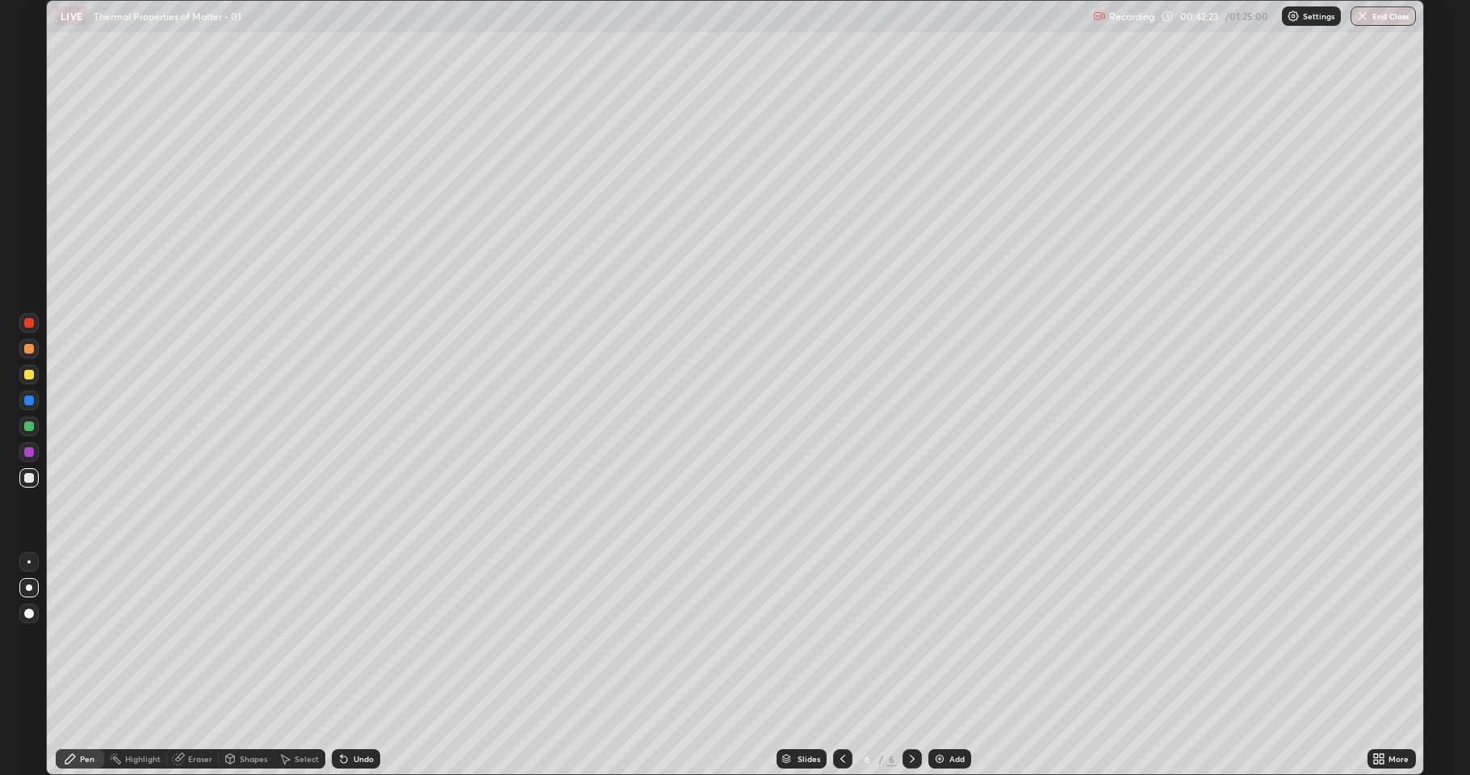
click at [958, 638] on div "Add" at bounding box center [949, 758] width 43 height 19
click at [251, 638] on div "Shapes" at bounding box center [253, 759] width 27 height 8
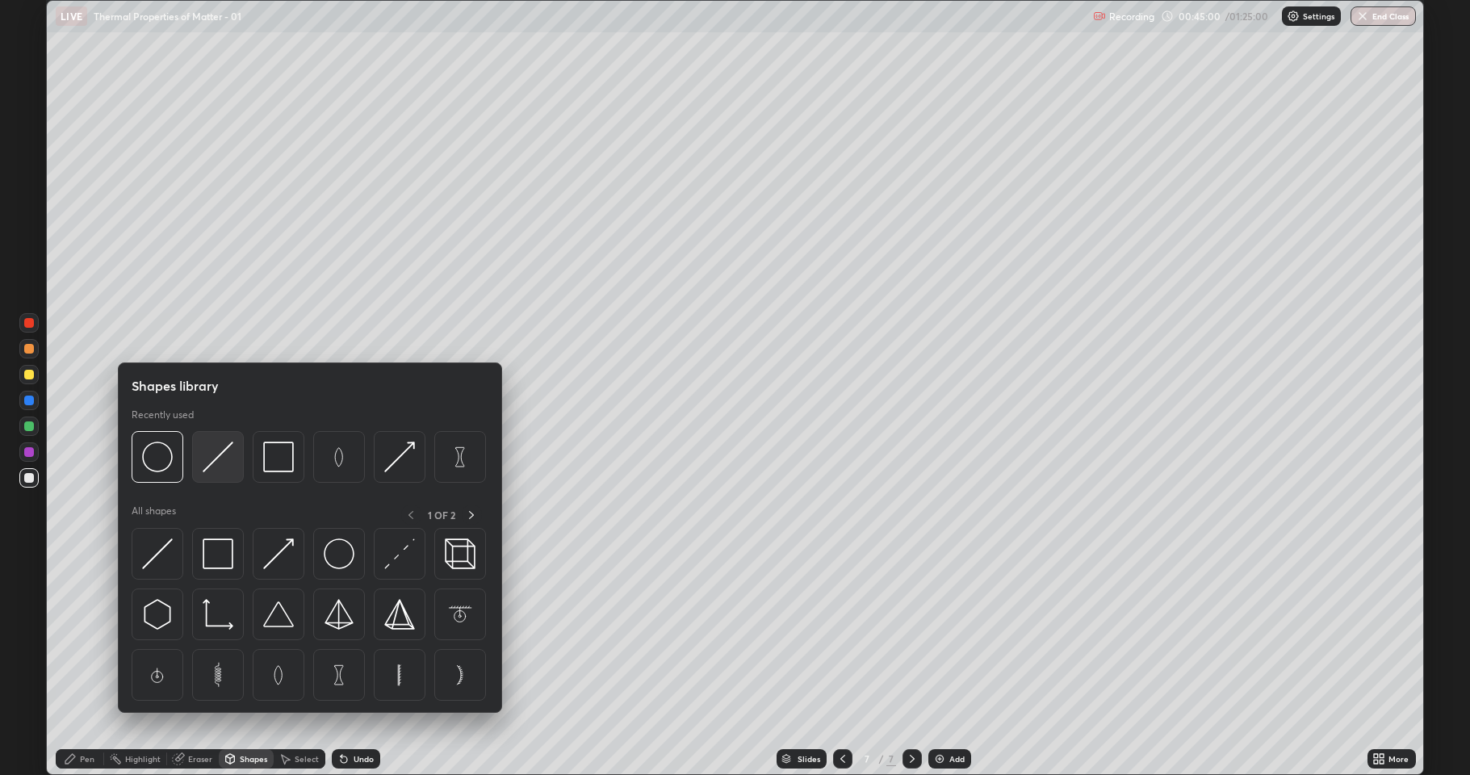
click at [220, 463] on img at bounding box center [218, 457] width 31 height 31
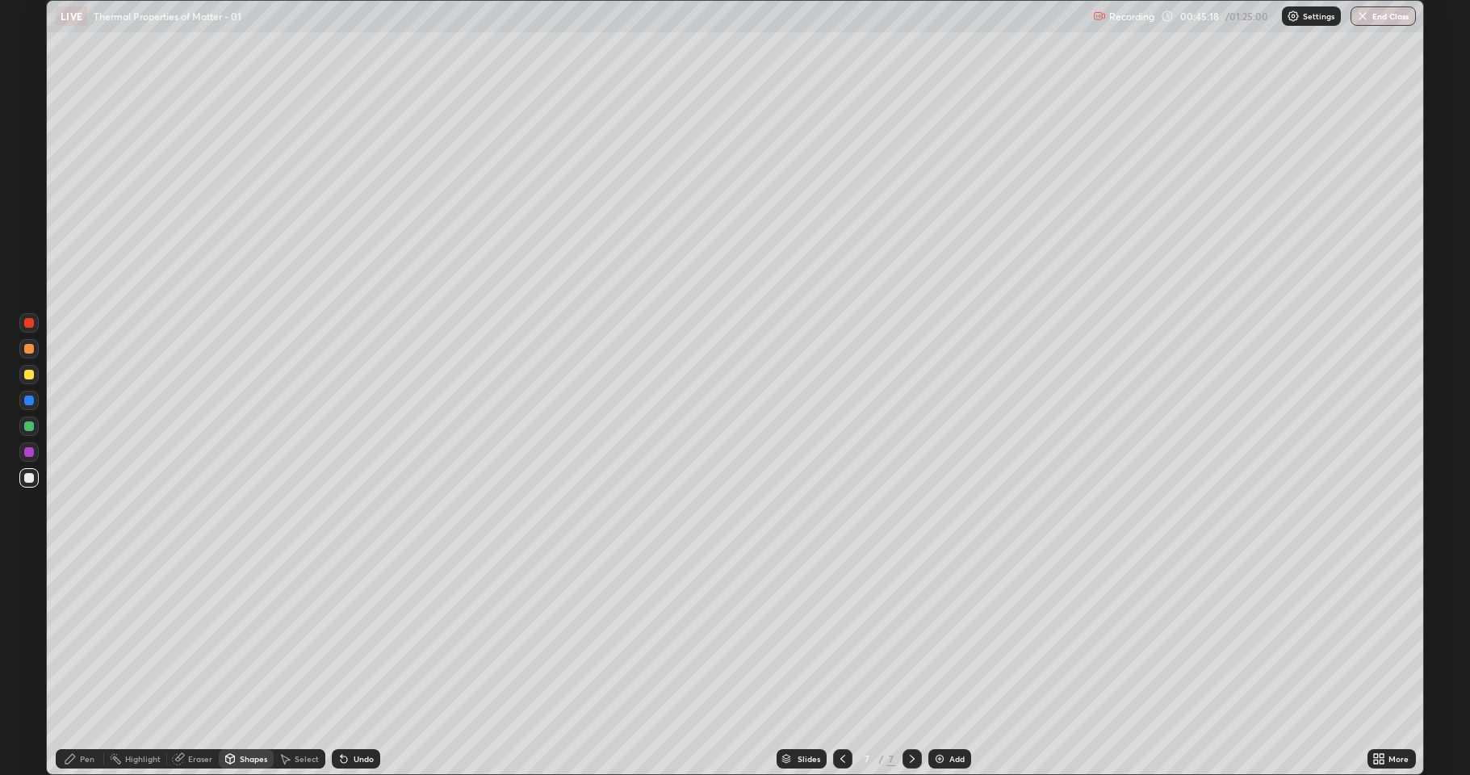
click at [90, 638] on div "Pen" at bounding box center [87, 759] width 15 height 8
click at [361, 638] on div "Undo" at bounding box center [352, 759] width 55 height 32
click at [363, 638] on div "Undo" at bounding box center [364, 759] width 20 height 8
click at [203, 638] on div "Eraser" at bounding box center [200, 759] width 24 height 8
click at [86, 638] on div "Pen" at bounding box center [87, 759] width 15 height 8
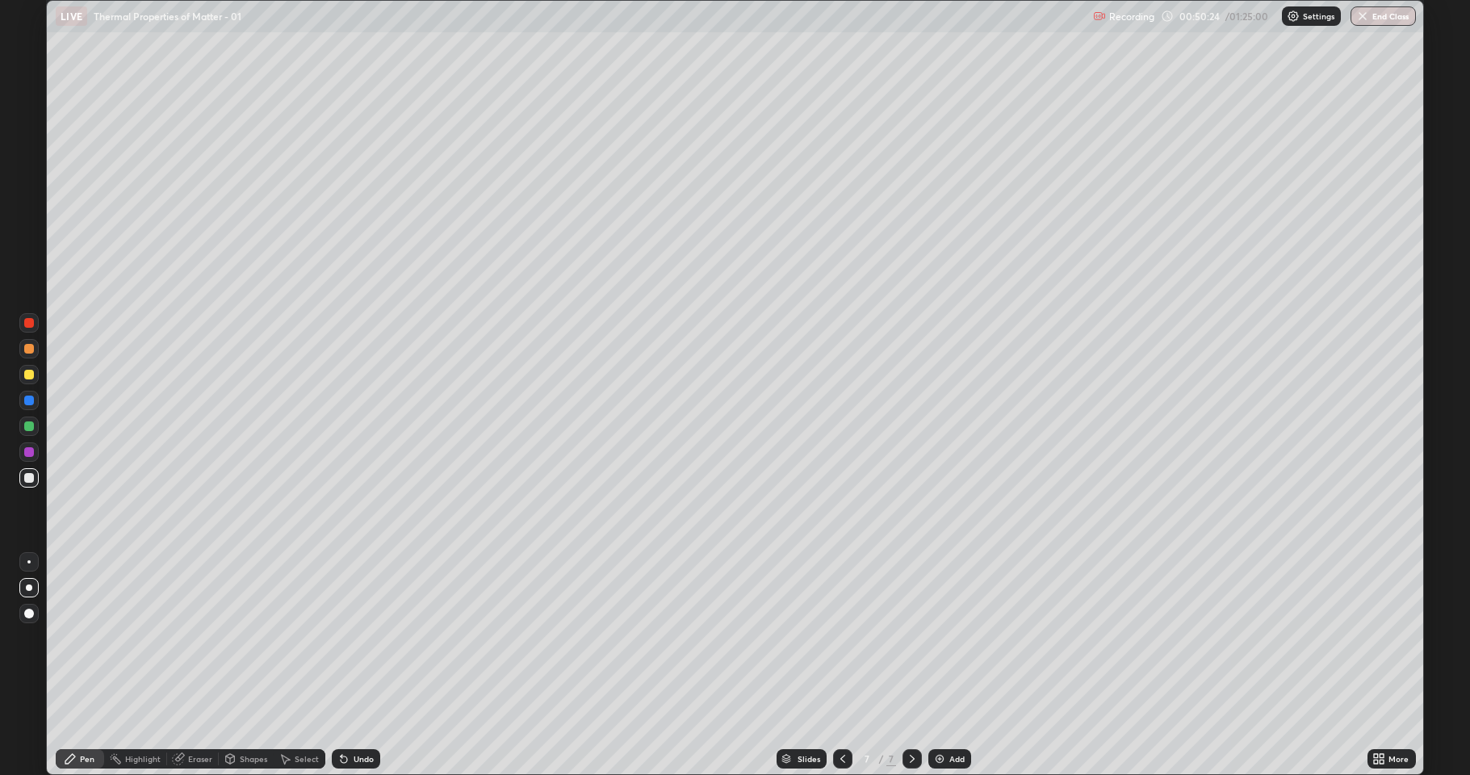
click at [952, 638] on div "Add" at bounding box center [956, 759] width 15 height 8
click at [191, 638] on div "Eraser" at bounding box center [200, 759] width 24 height 8
click at [87, 638] on div "Pen" at bounding box center [87, 759] width 15 height 8
click at [262, 638] on div "Shapes" at bounding box center [253, 759] width 27 height 8
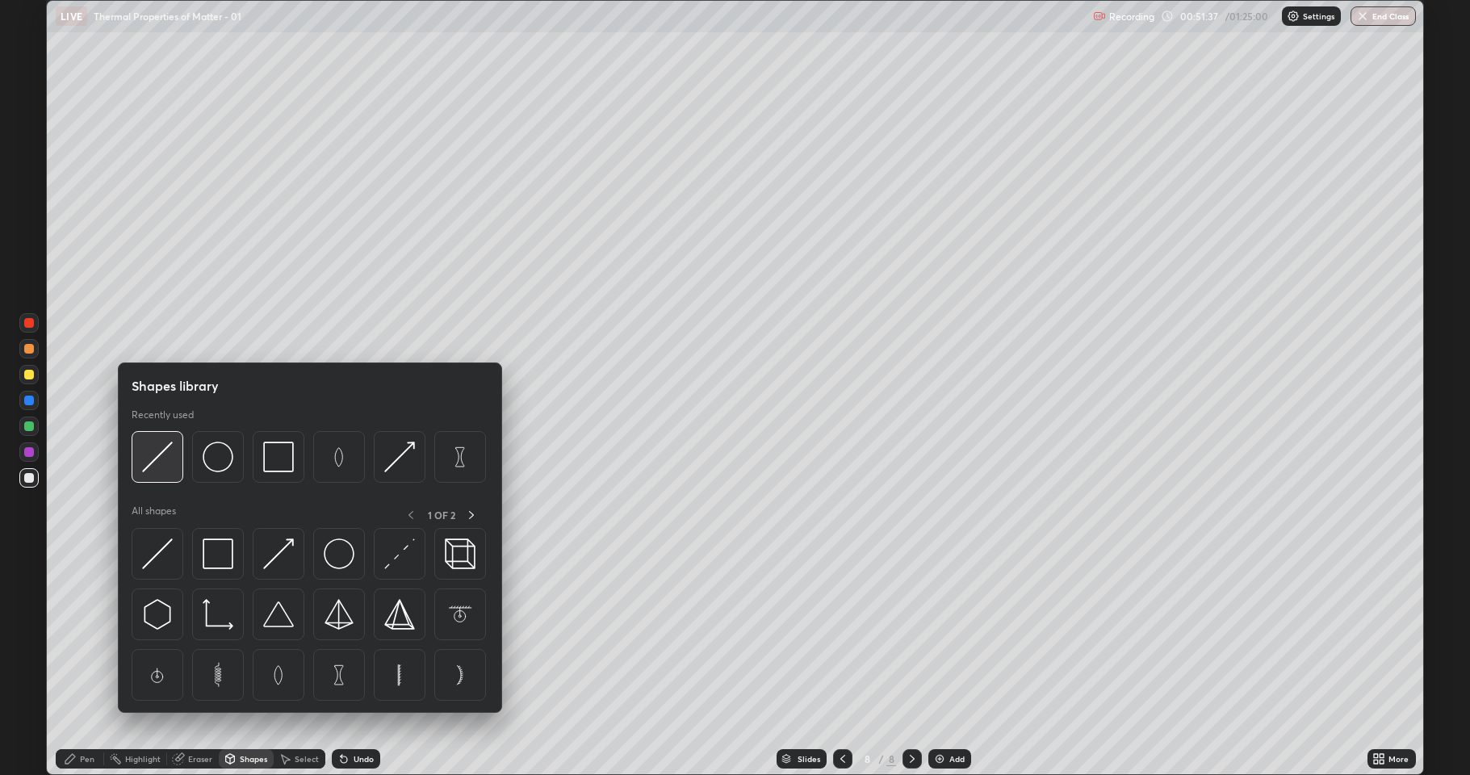
click at [164, 466] on img at bounding box center [157, 457] width 31 height 31
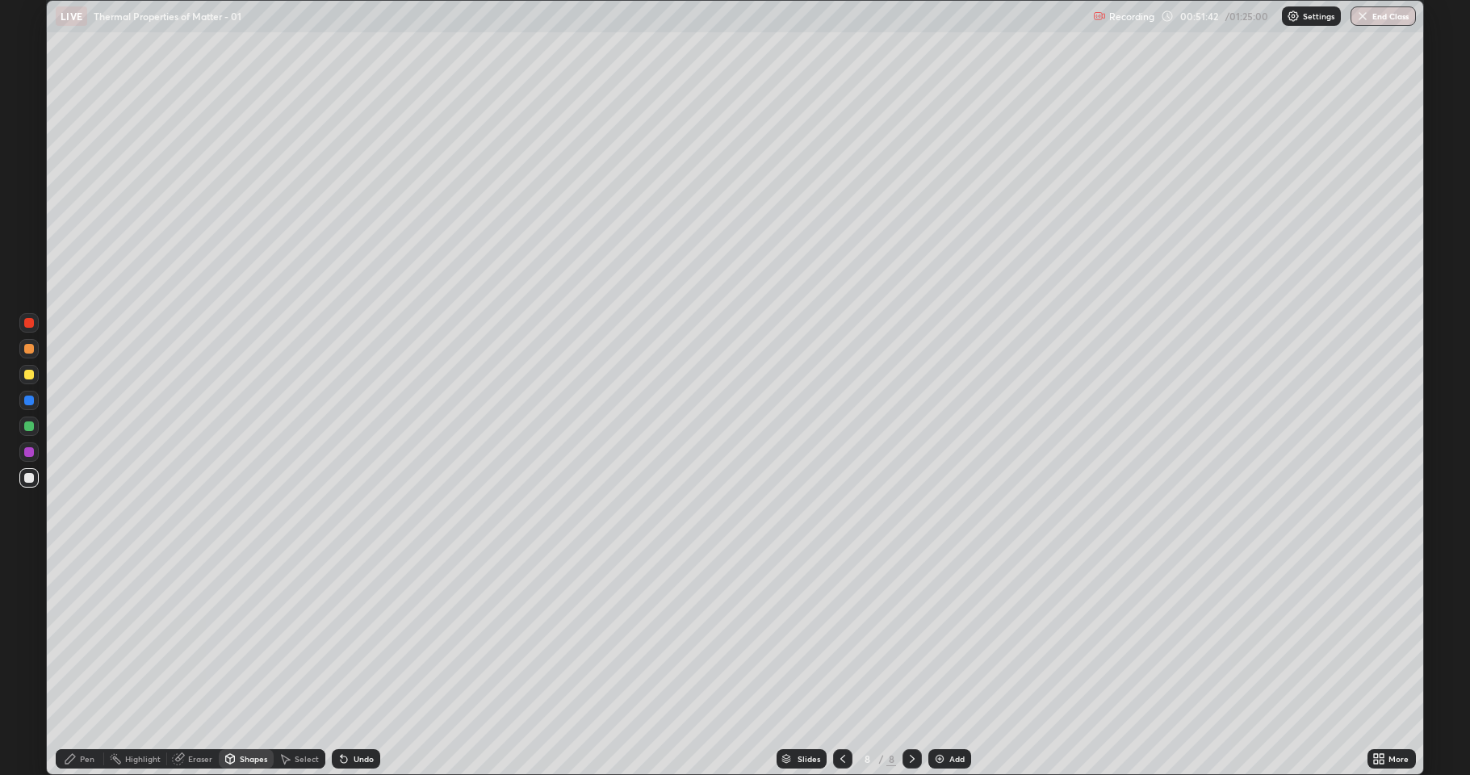
click at [87, 638] on div "Pen" at bounding box center [87, 759] width 15 height 8
click at [256, 638] on div "Shapes" at bounding box center [253, 759] width 27 height 8
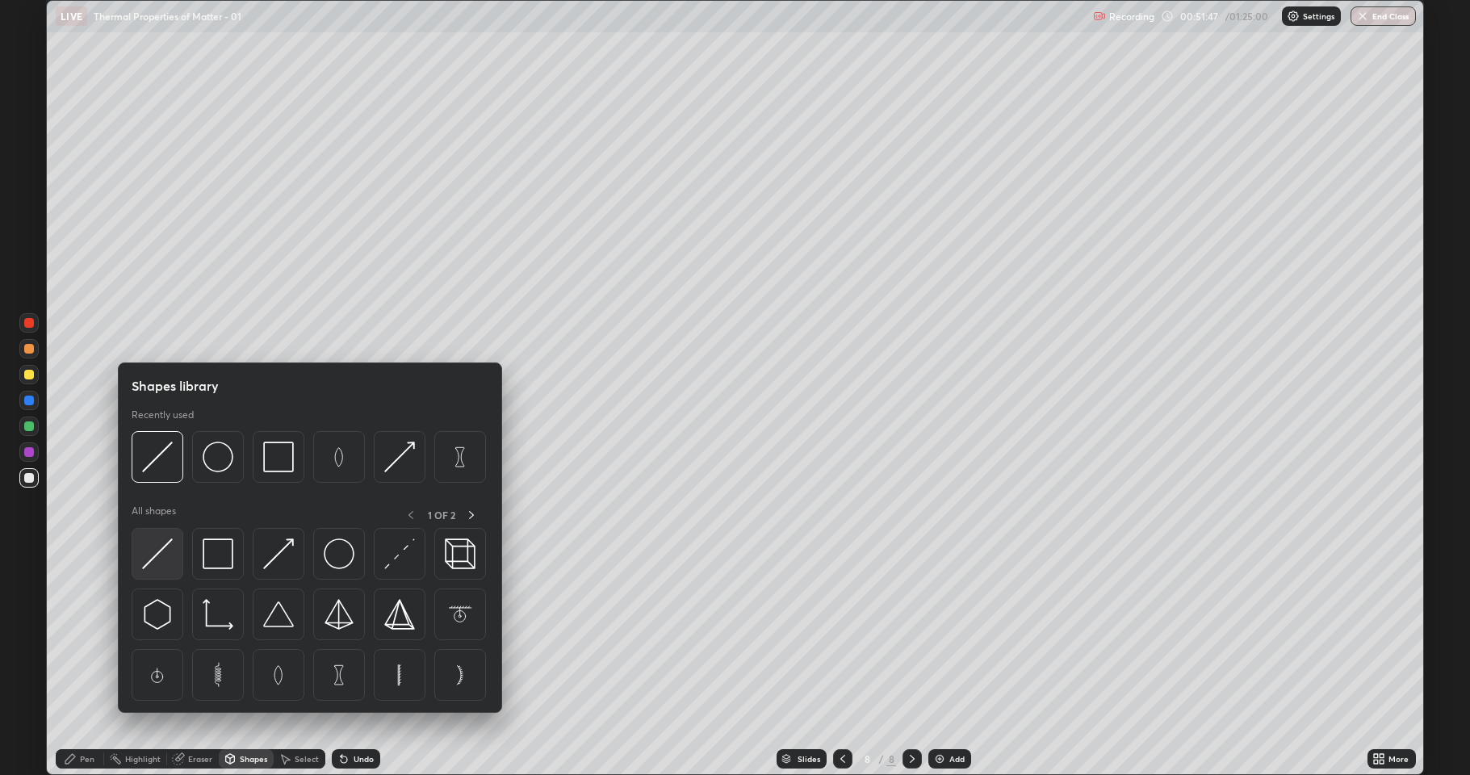
click at [162, 559] on img at bounding box center [157, 554] width 31 height 31
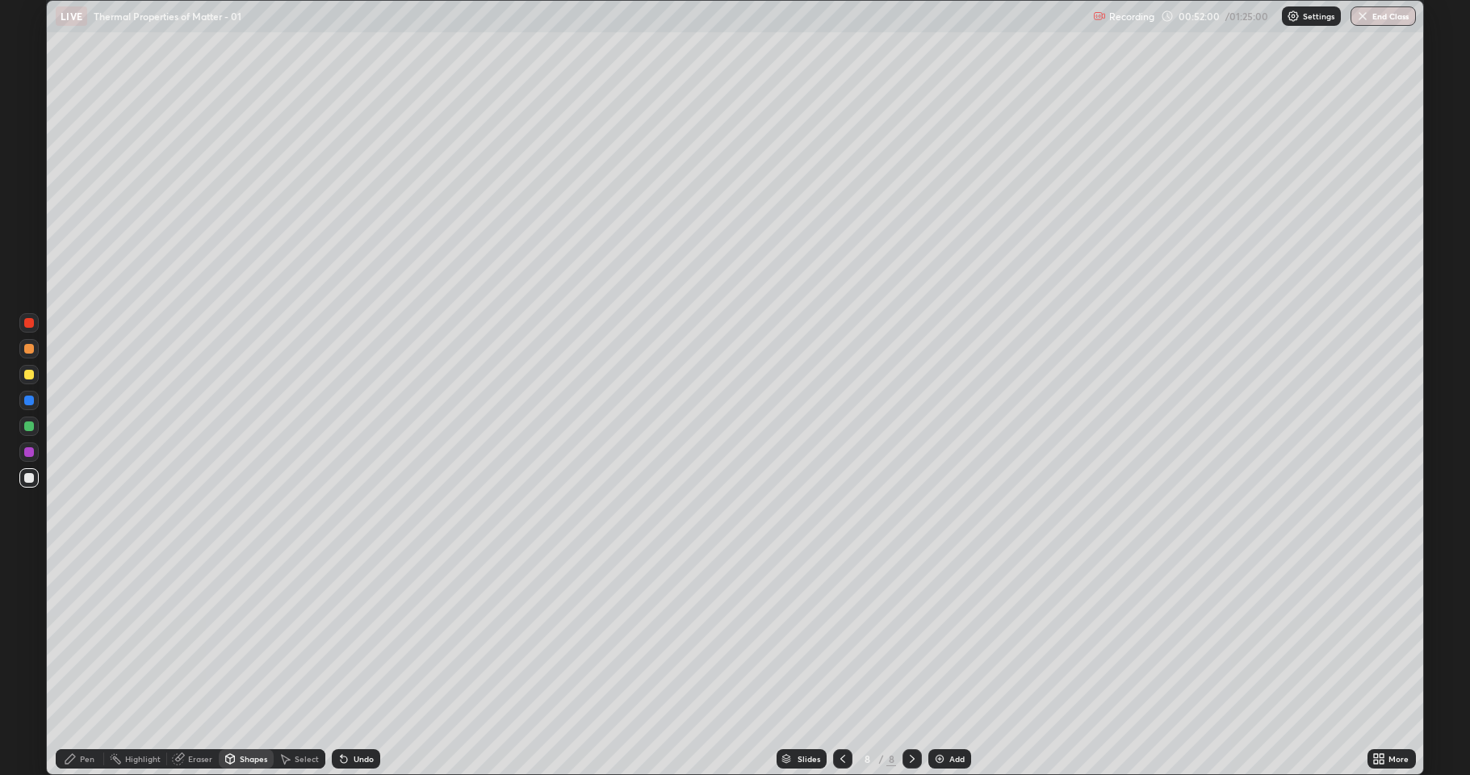
click at [80, 638] on div "Pen" at bounding box center [87, 759] width 15 height 8
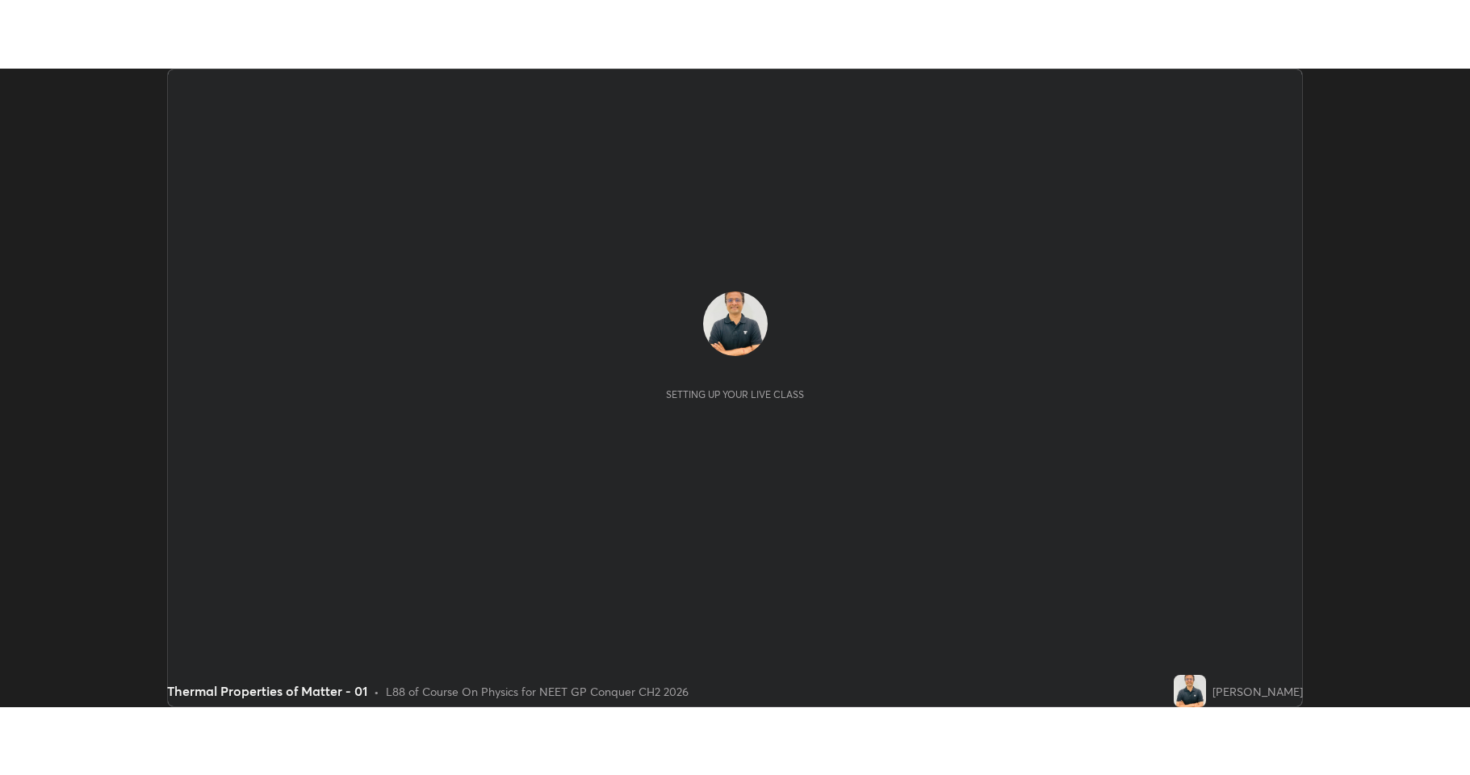
scroll to position [639, 1470]
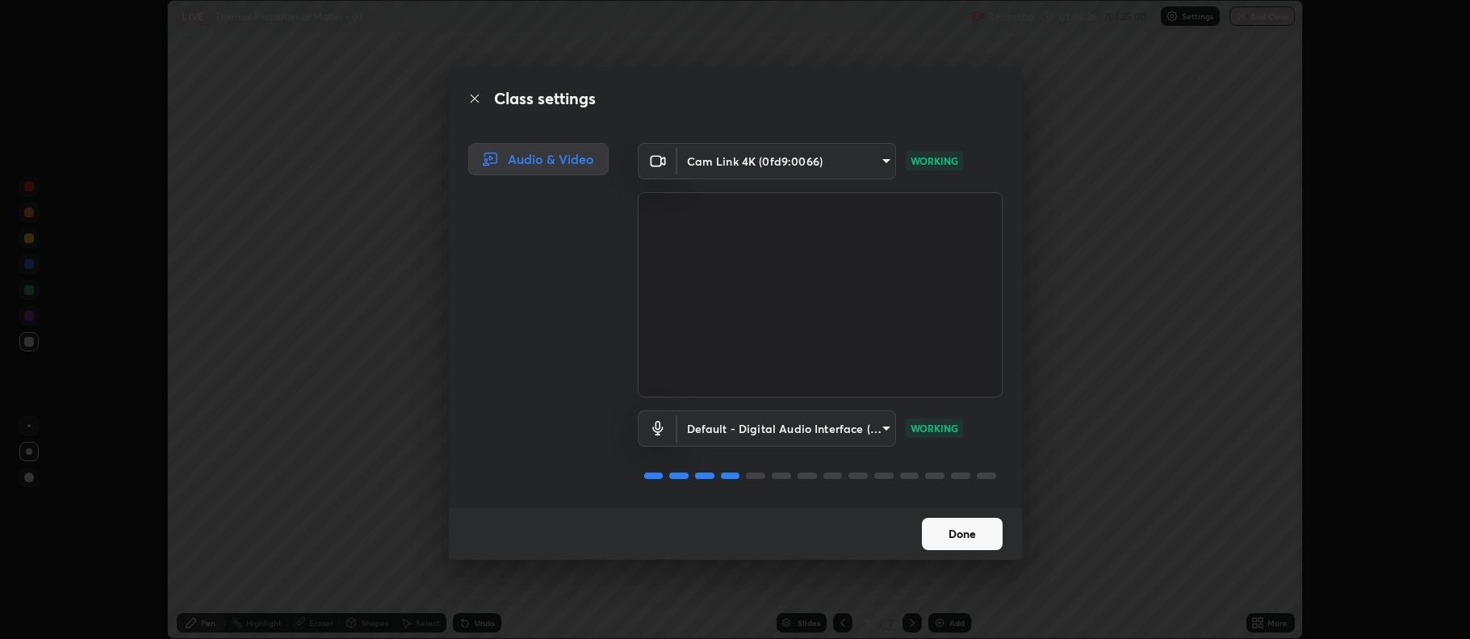
click at [958, 535] on button "Done" at bounding box center [962, 534] width 81 height 32
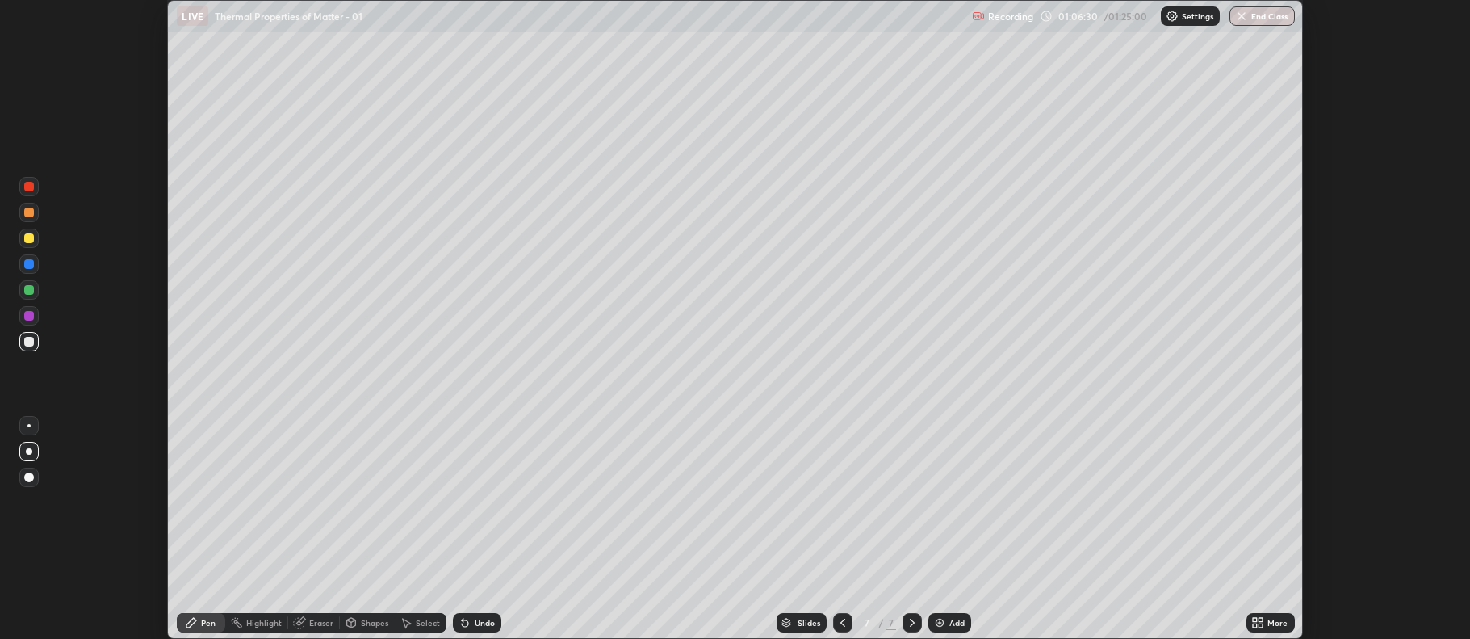
click at [1266, 624] on div "More" at bounding box center [1271, 622] width 48 height 19
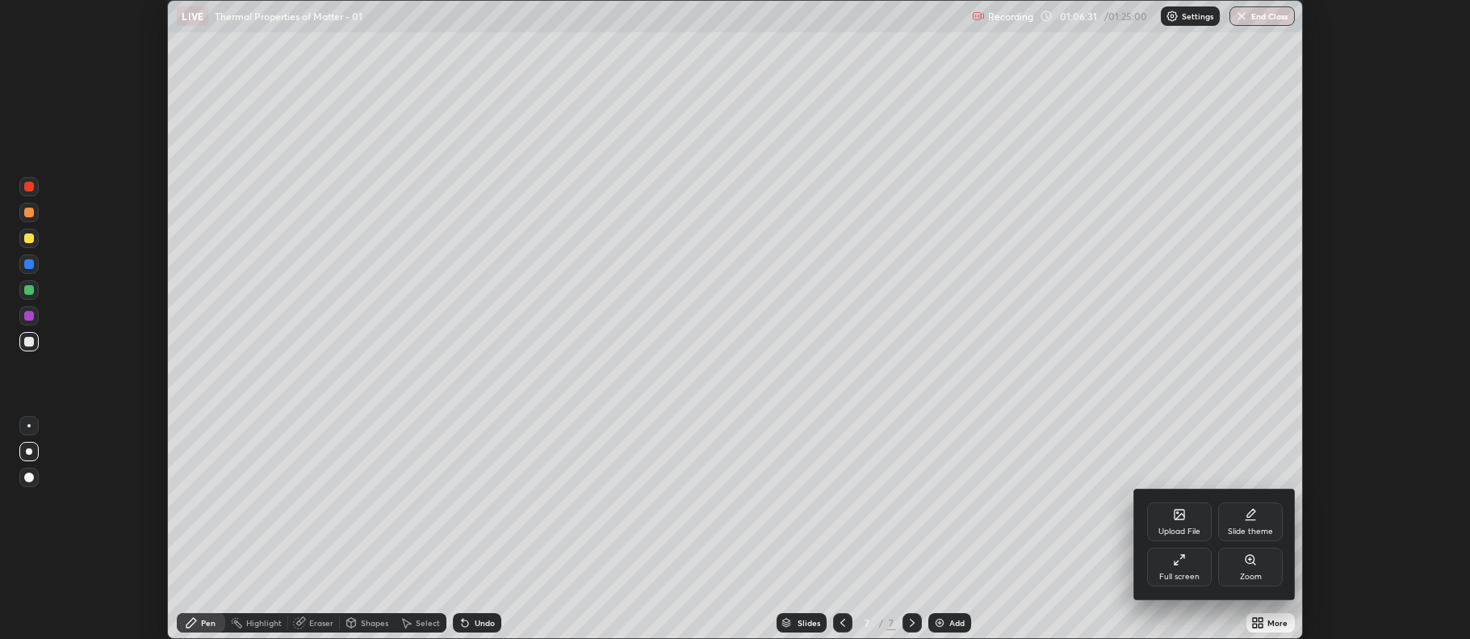
click at [1184, 535] on div "Upload File" at bounding box center [1180, 531] width 42 height 8
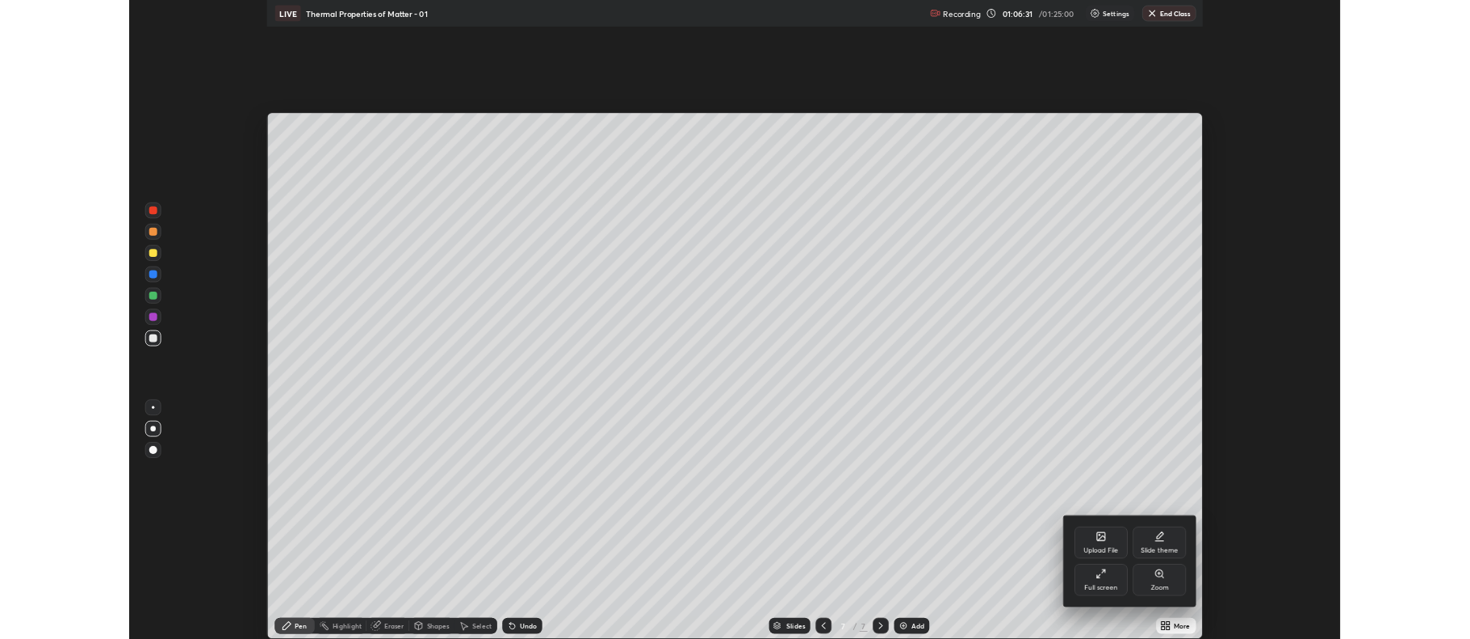
scroll to position [775, 1470]
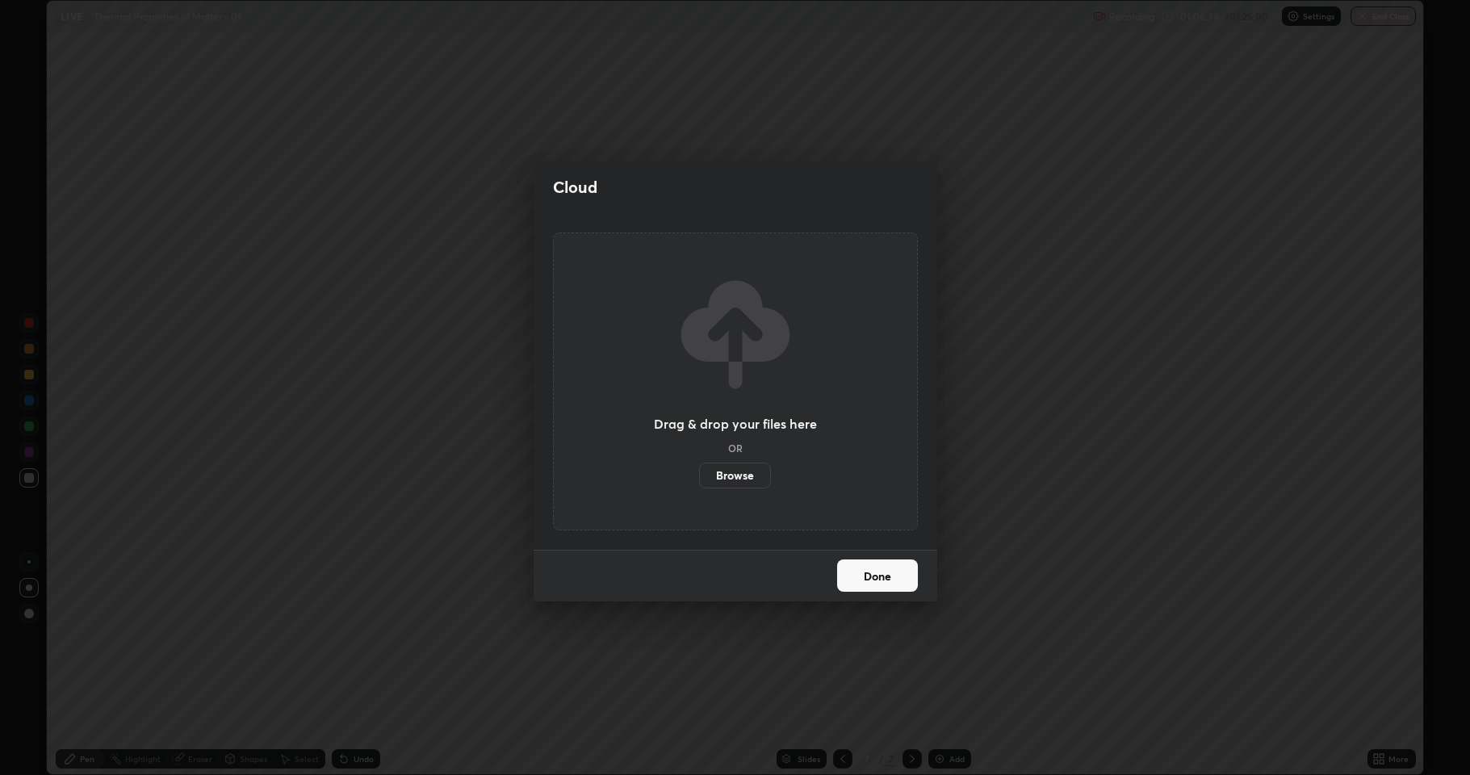
click at [863, 573] on button "Done" at bounding box center [877, 576] width 81 height 32
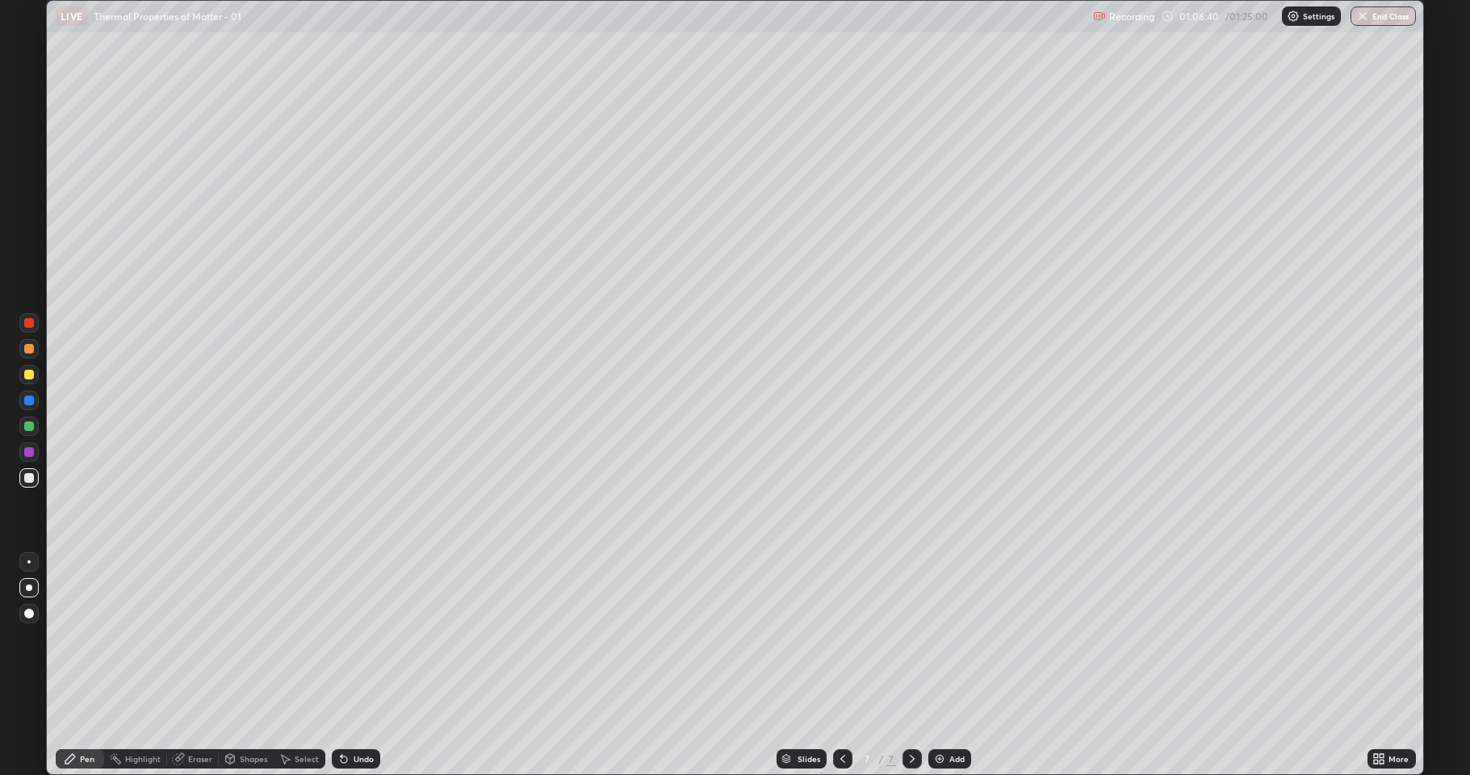
click at [952, 638] on div "Add" at bounding box center [956, 759] width 15 height 8
click at [309, 638] on div "Select" at bounding box center [300, 758] width 52 height 19
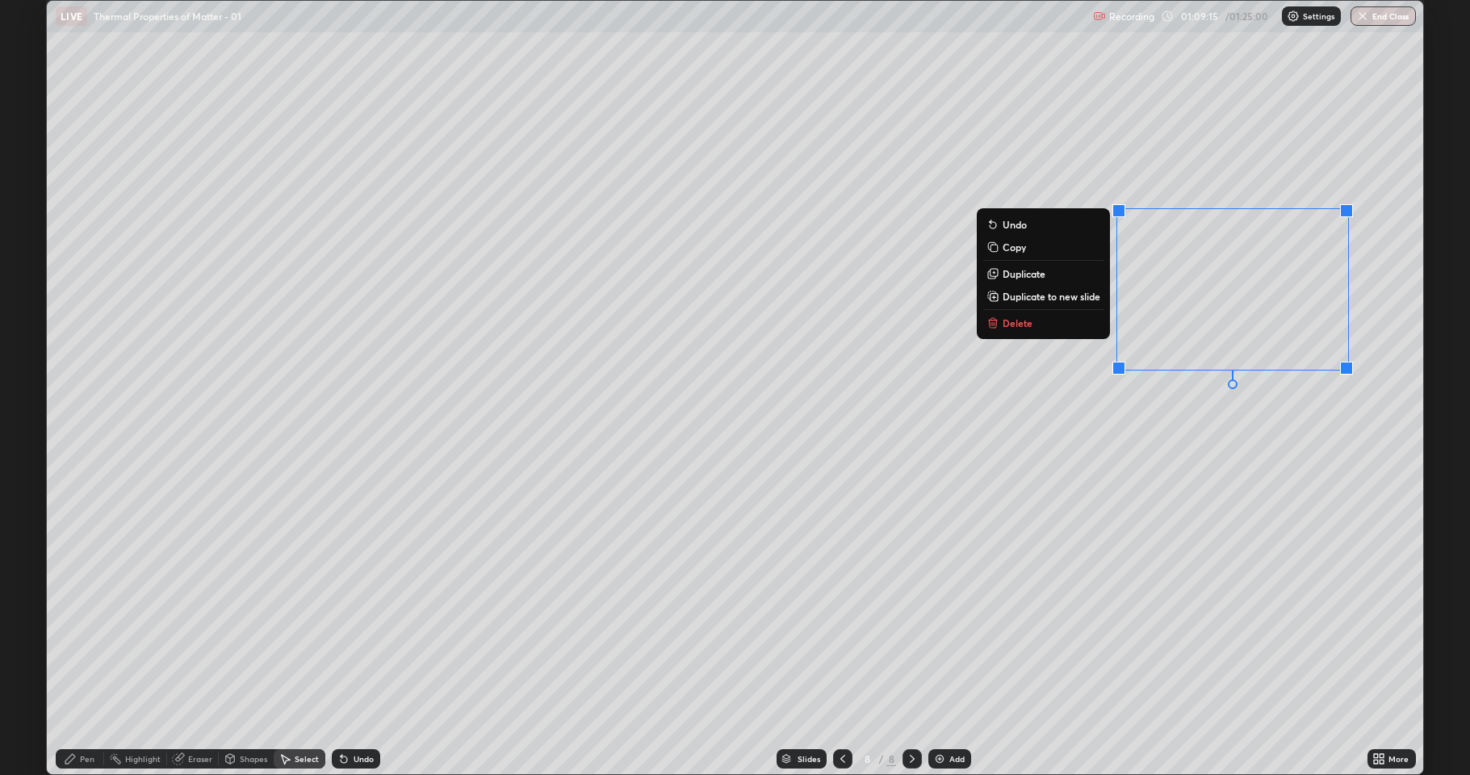
click at [1069, 325] on button "Delete" at bounding box center [1043, 322] width 120 height 19
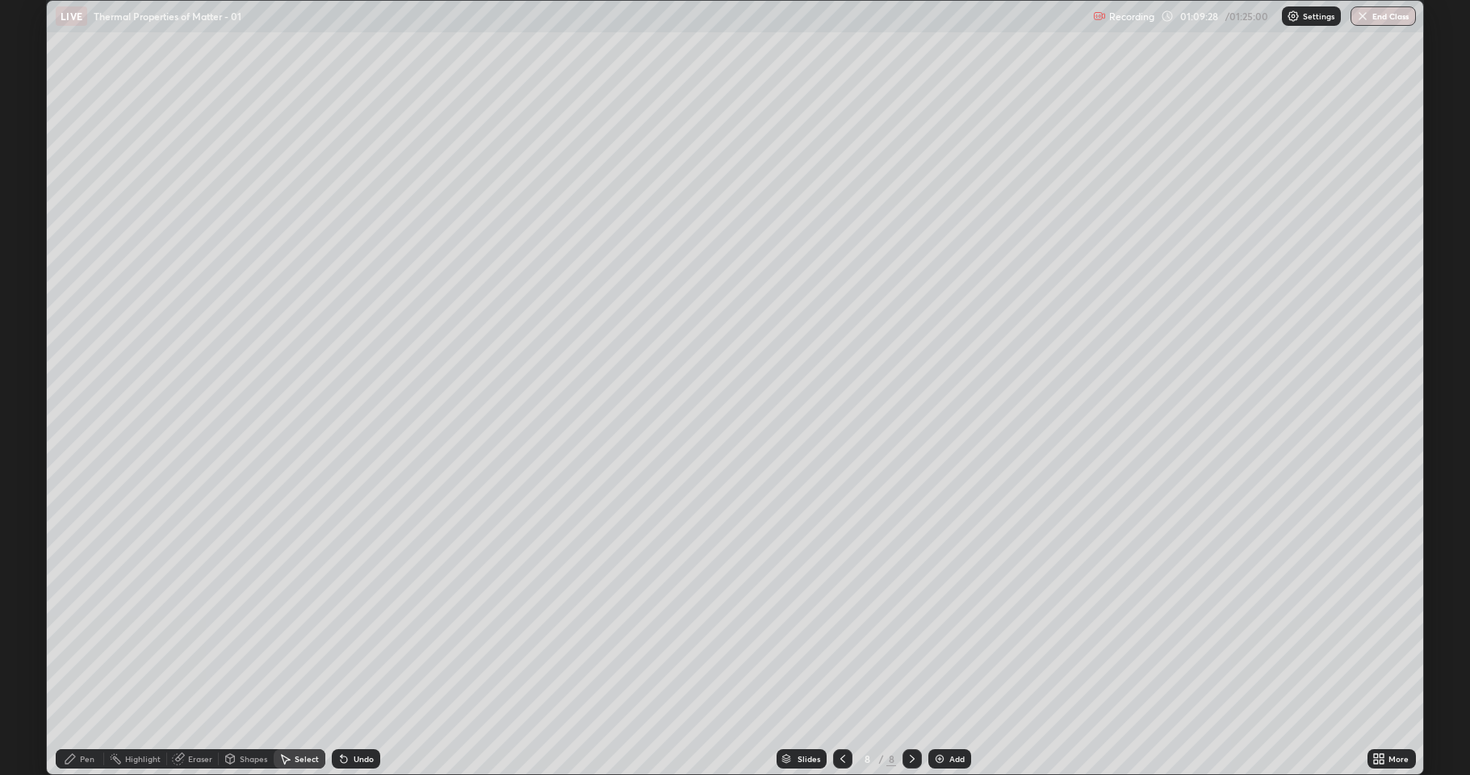
click at [667, 514] on div "0 ° Undo Copy Duplicate Duplicate to new slide Delete" at bounding box center [735, 387] width 1377 height 773
click at [82, 638] on div "Pen" at bounding box center [80, 758] width 48 height 19
click at [947, 638] on div "Add" at bounding box center [949, 758] width 43 height 19
click at [1388, 23] on button "End Class" at bounding box center [1384, 15] width 64 height 19
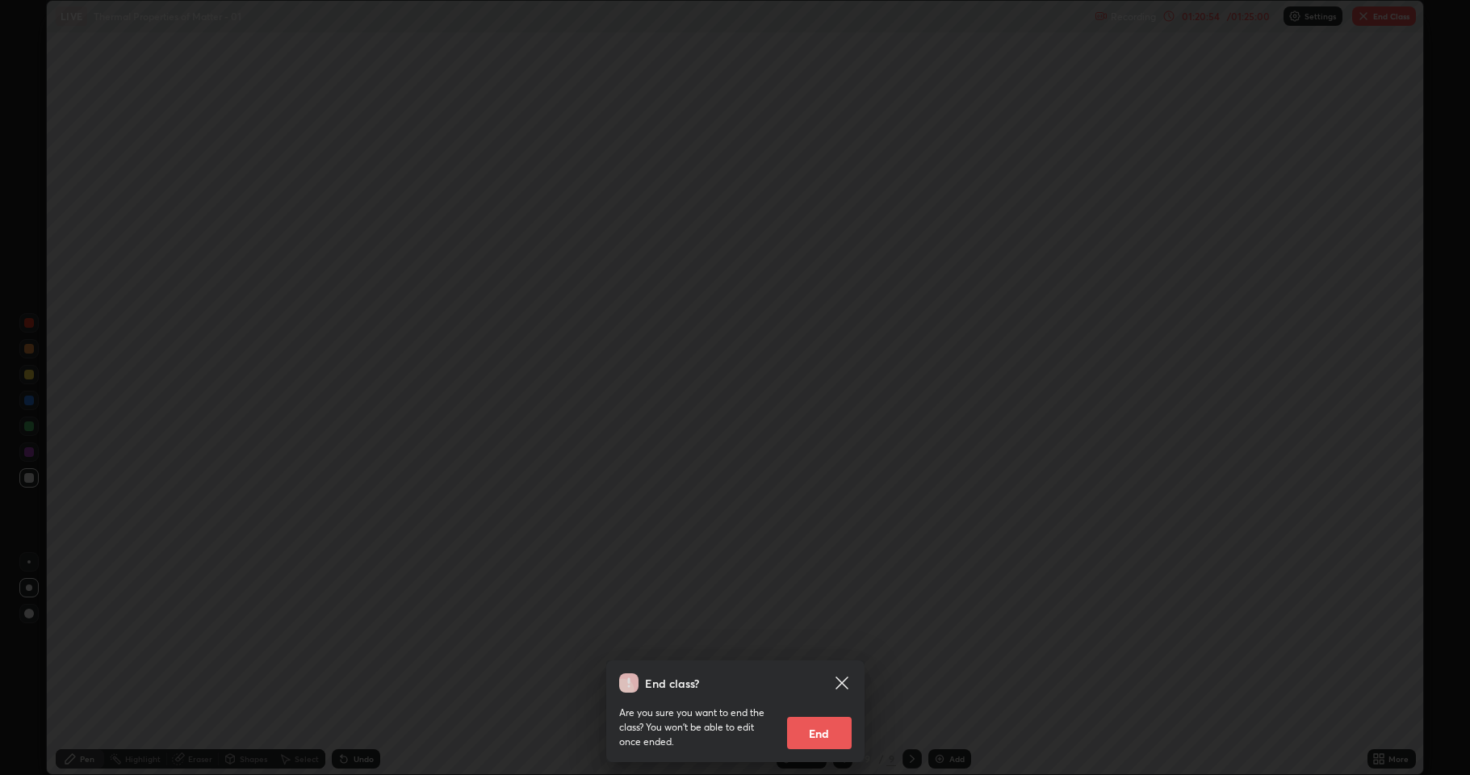
click at [817, 638] on button "End" at bounding box center [819, 733] width 65 height 32
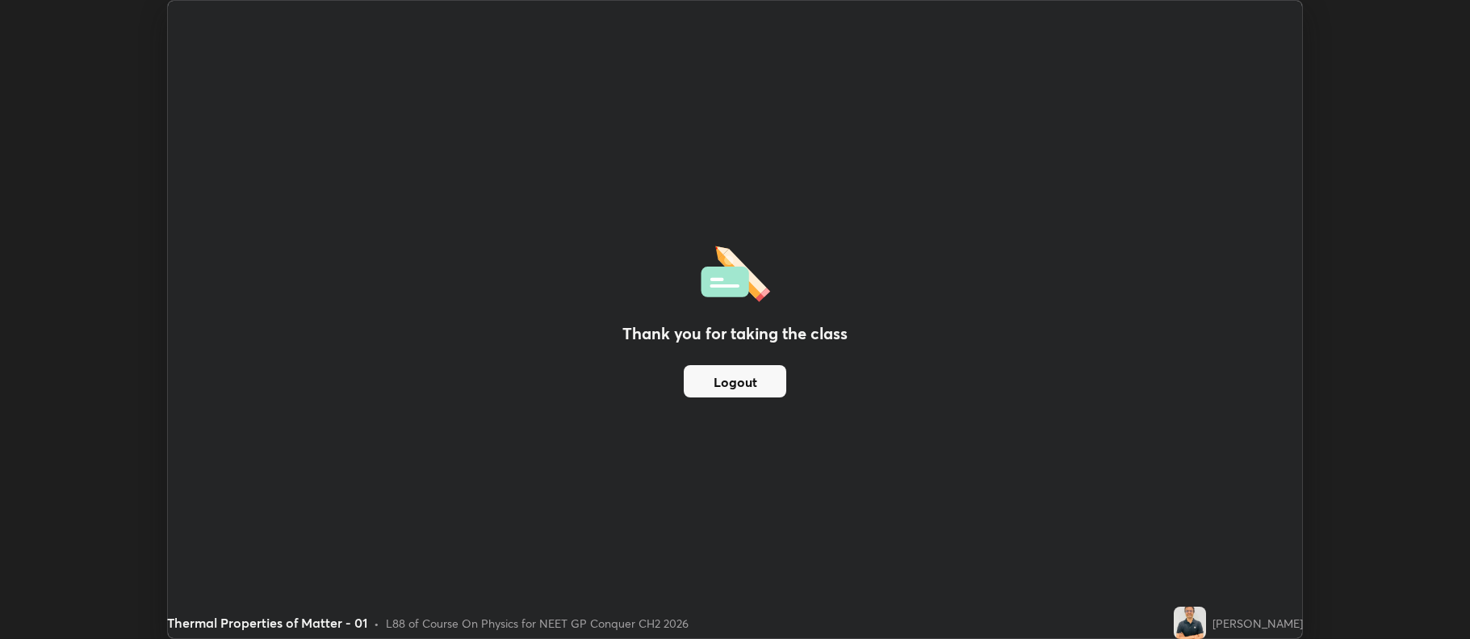
scroll to position [80098, 79267]
